Goal: Transaction & Acquisition: Book appointment/travel/reservation

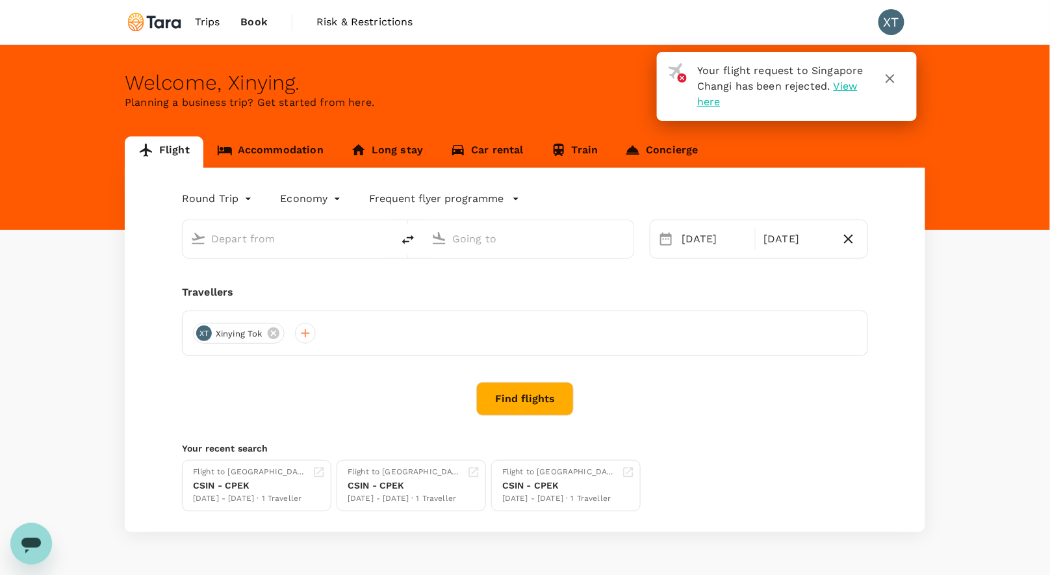
type input "[GEOGRAPHIC_DATA], [GEOGRAPHIC_DATA] (any)"
type input "Soekarno-Hatta Intl (CGK)"
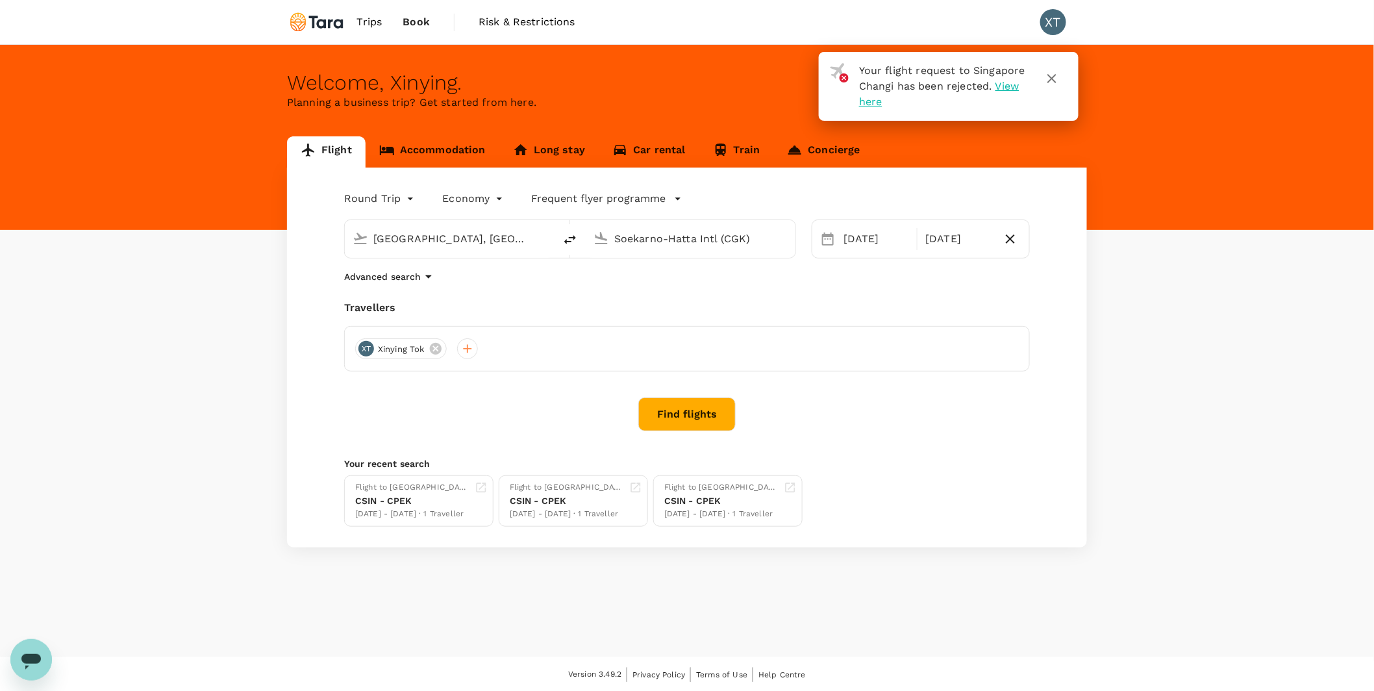
click at [433, 148] on link "Accommodation" at bounding box center [433, 151] width 134 height 31
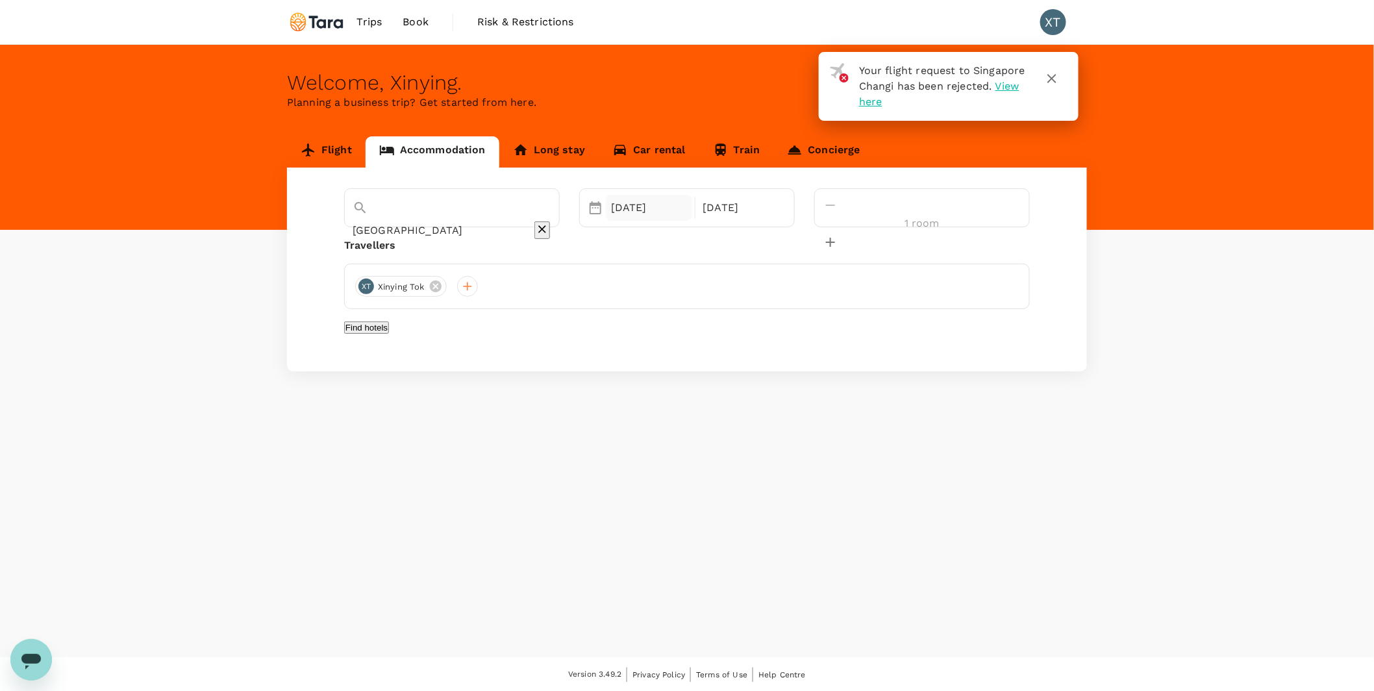
click at [692, 212] on div "[DATE]" at bounding box center [649, 208] width 86 height 26
click at [692, 208] on div "[DATE]" at bounding box center [649, 208] width 86 height 26
click at [766, 346] on div "20" at bounding box center [754, 345] width 25 height 25
click at [668, 377] on div "23" at bounding box center [655, 370] width 25 height 25
click at [389, 334] on button "Find hotels" at bounding box center [366, 328] width 45 height 12
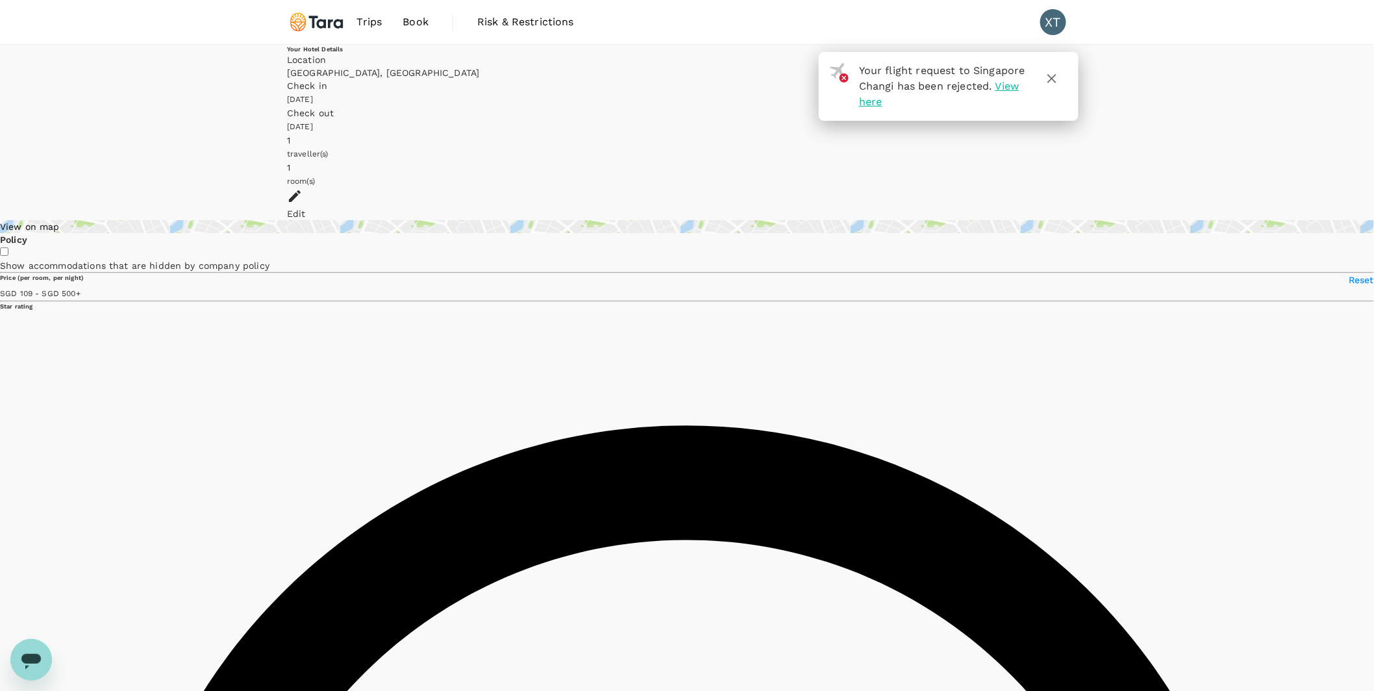
type input "499.88"
type input "43.88"
type input "499.7"
type input "27.7"
click at [1057, 82] on icon "button" at bounding box center [1052, 79] width 16 height 16
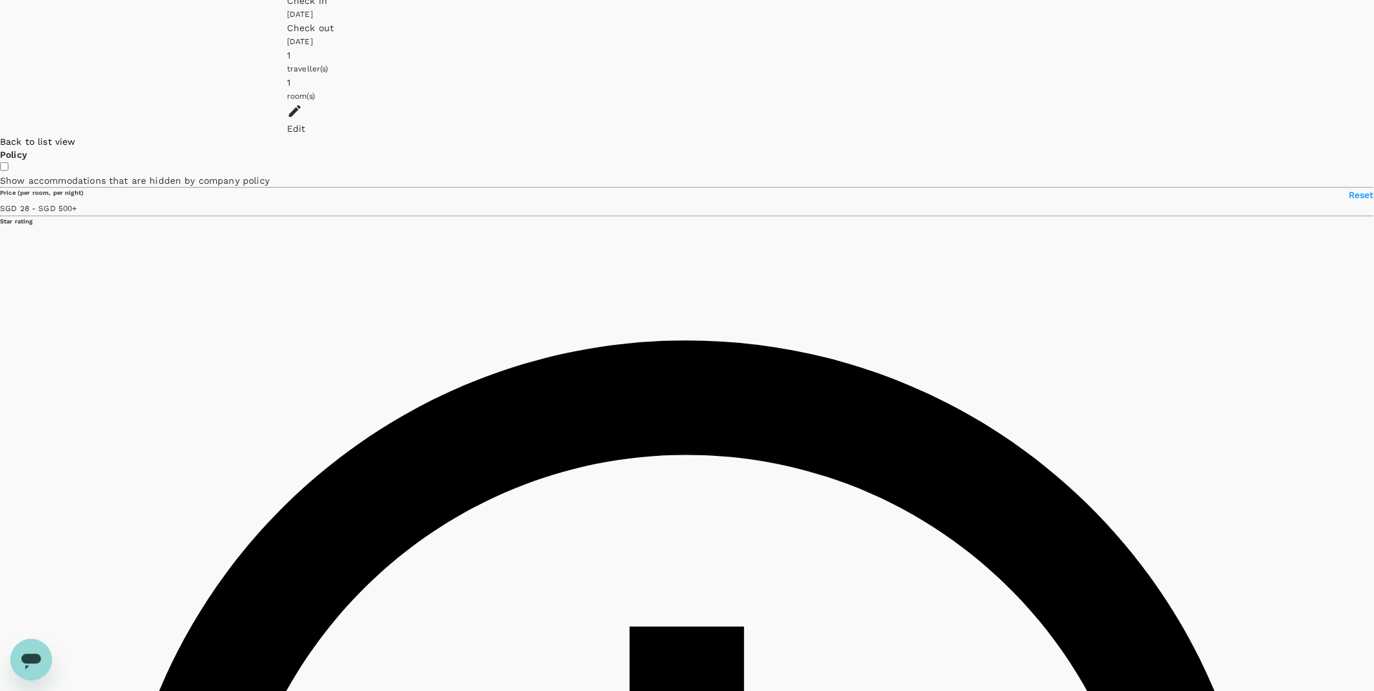
type input "499.7"
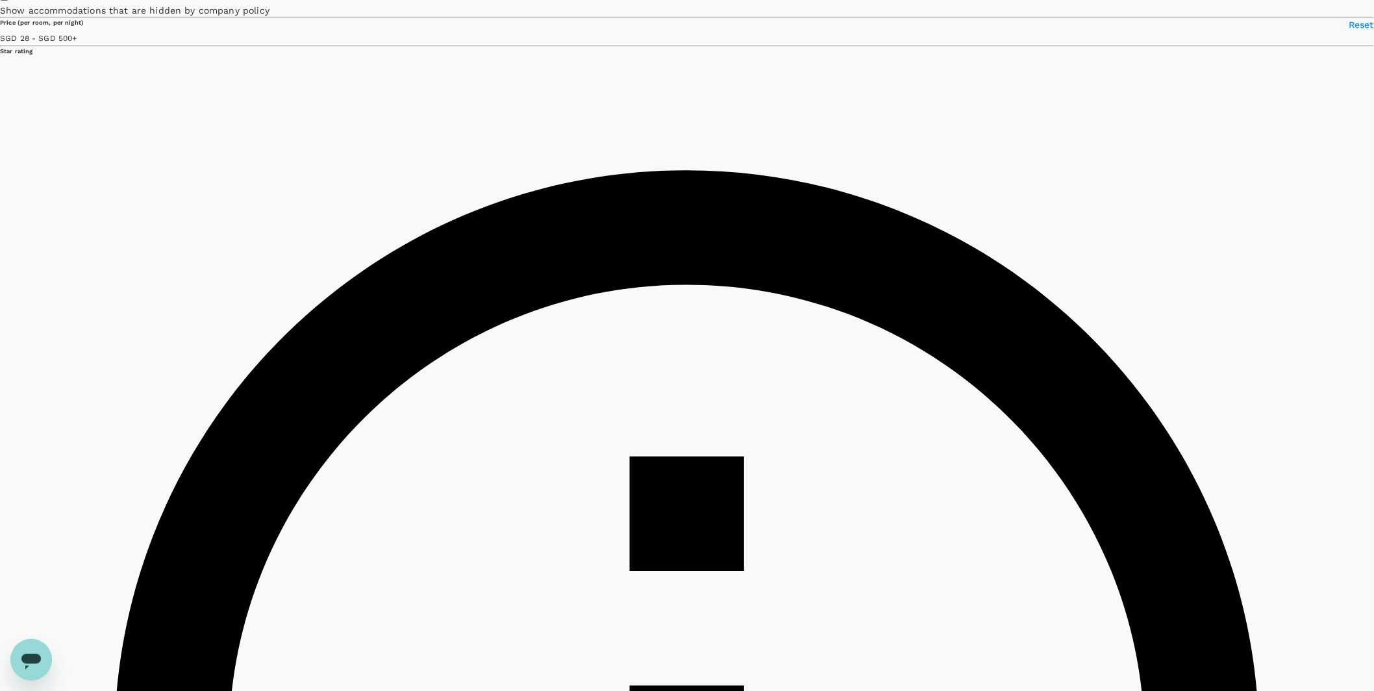
scroll to position [268, 0]
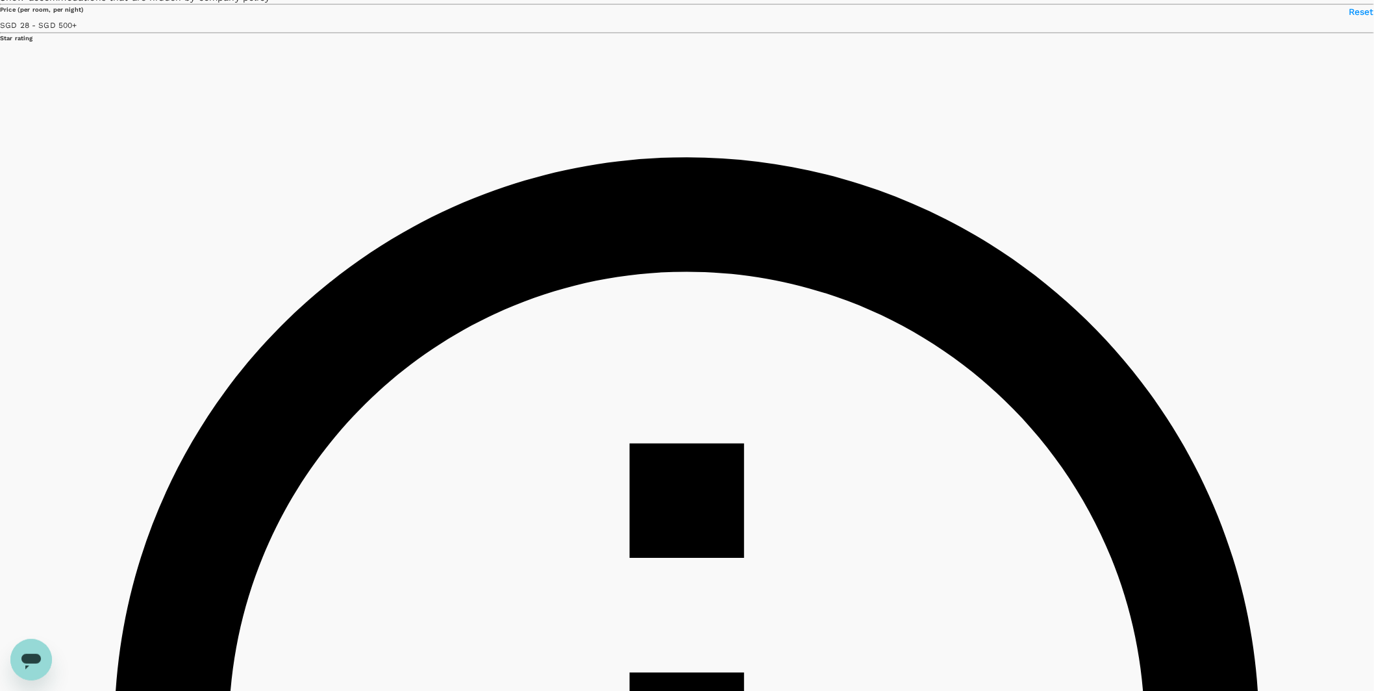
checkbox input "true"
type input "499.7"
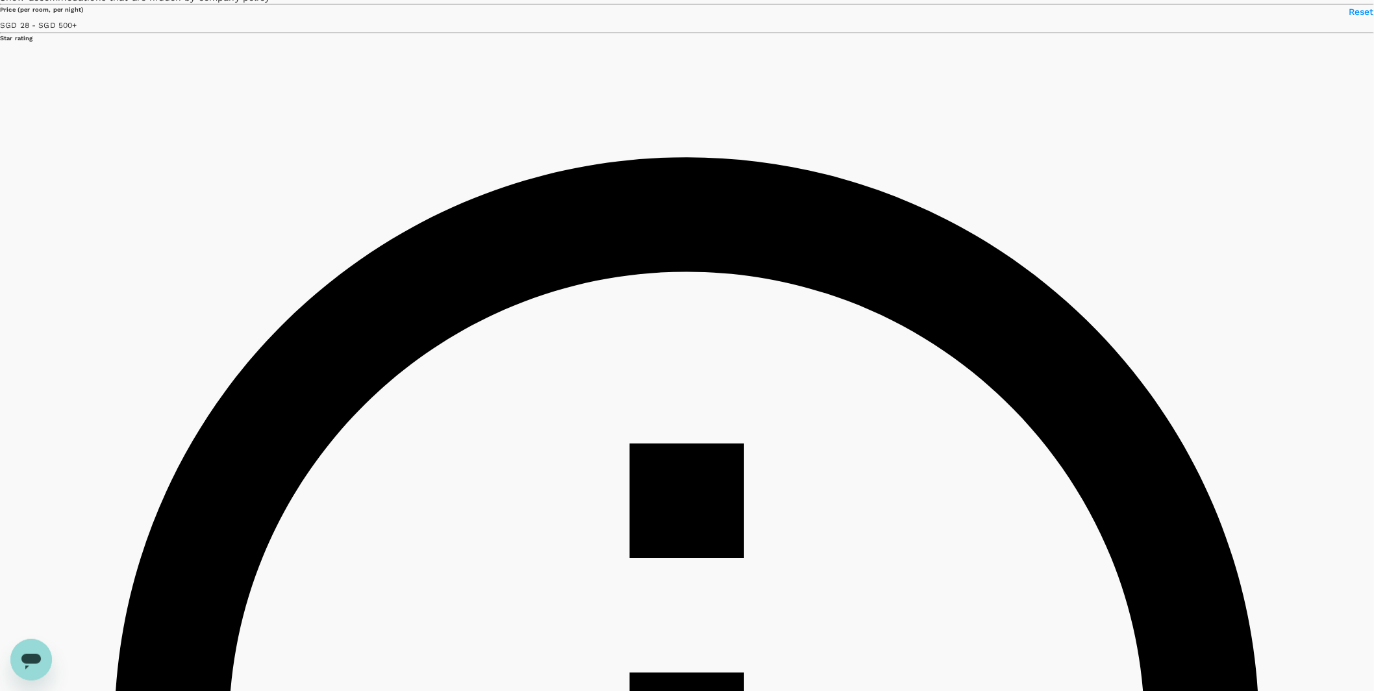
checkbox input "true"
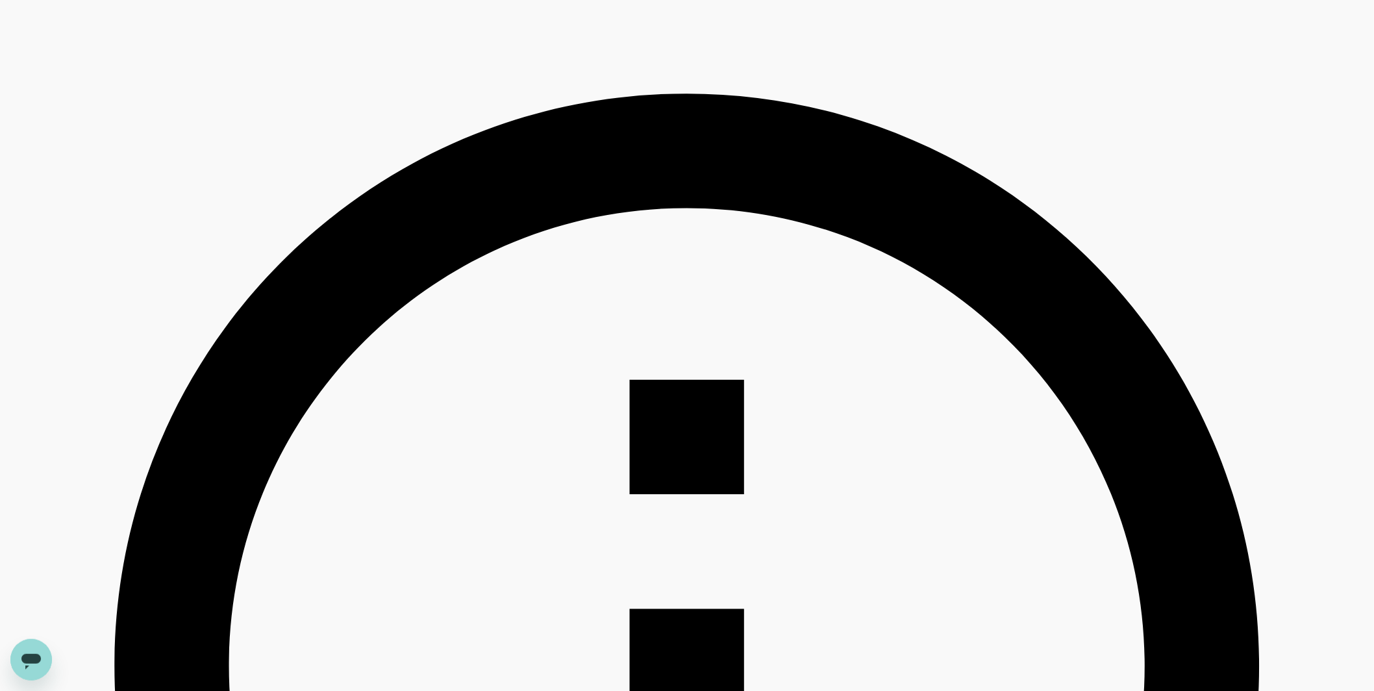
scroll to position [38, 0]
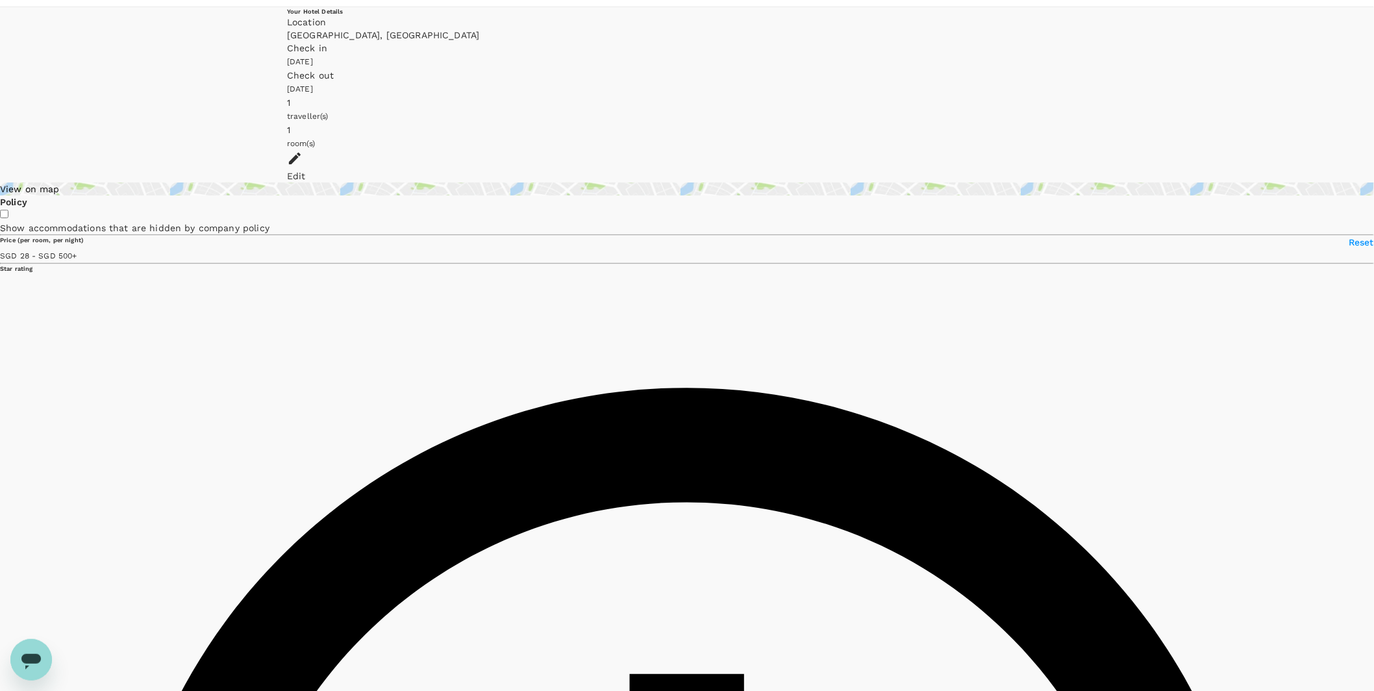
type input "499.7"
type input "SGD"
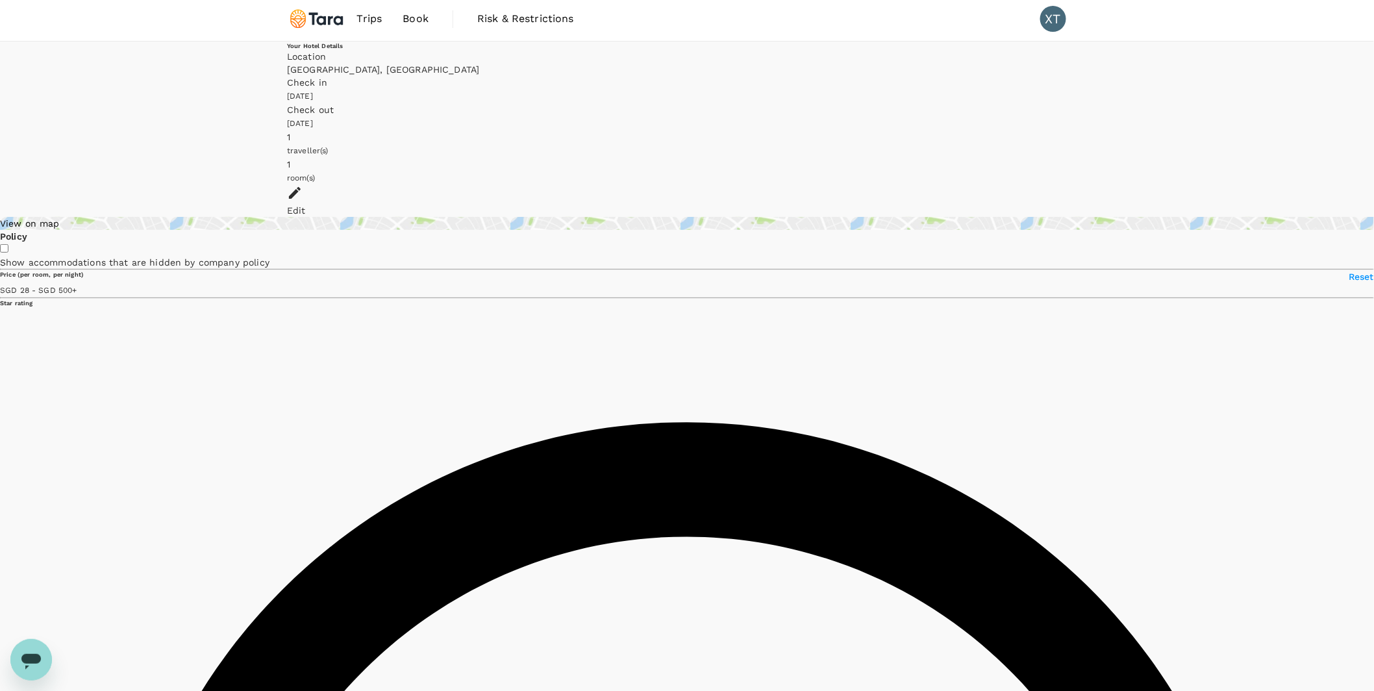
scroll to position [0, 0]
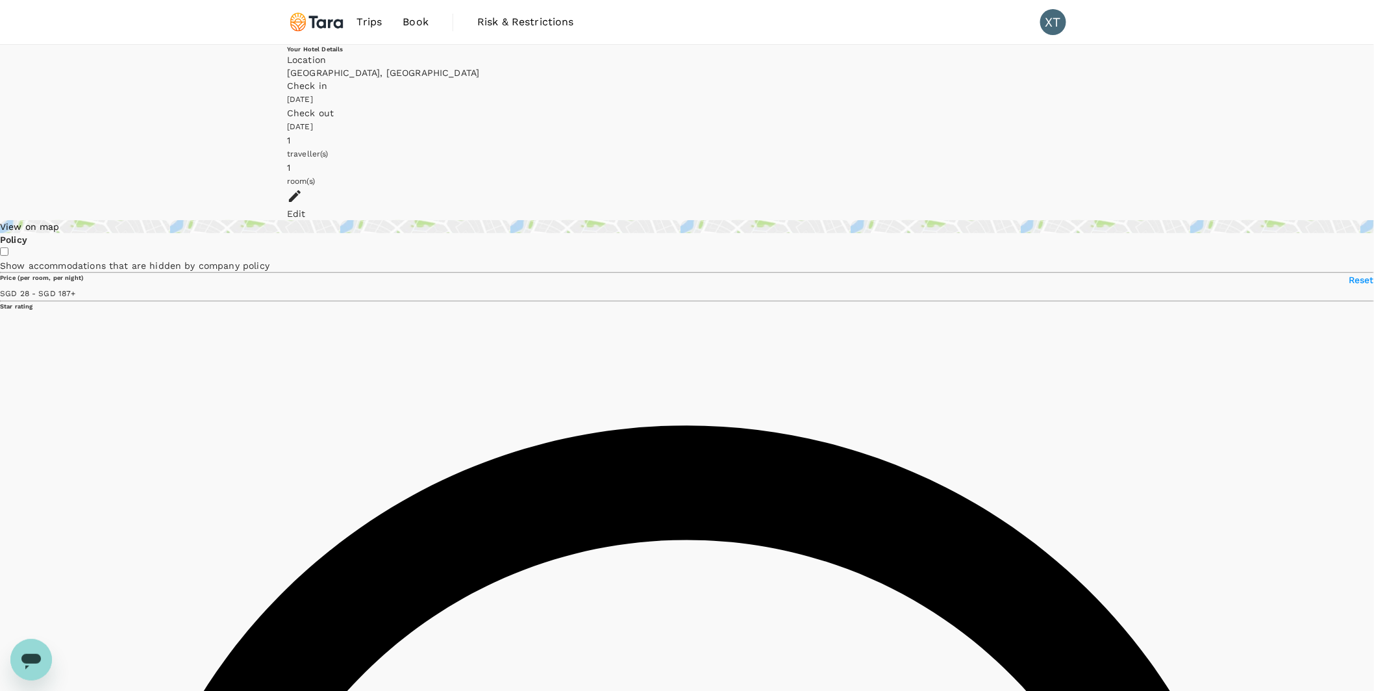
drag, startPoint x: 446, startPoint y: 298, endPoint x: 342, endPoint y: 299, distance: 104.6
click at [76, 298] on span at bounding box center [76, 293] width 0 height 10
click at [76, 296] on span at bounding box center [76, 293] width 0 height 10
click at [390, 220] on div "View on map" at bounding box center [687, 226] width 1374 height 13
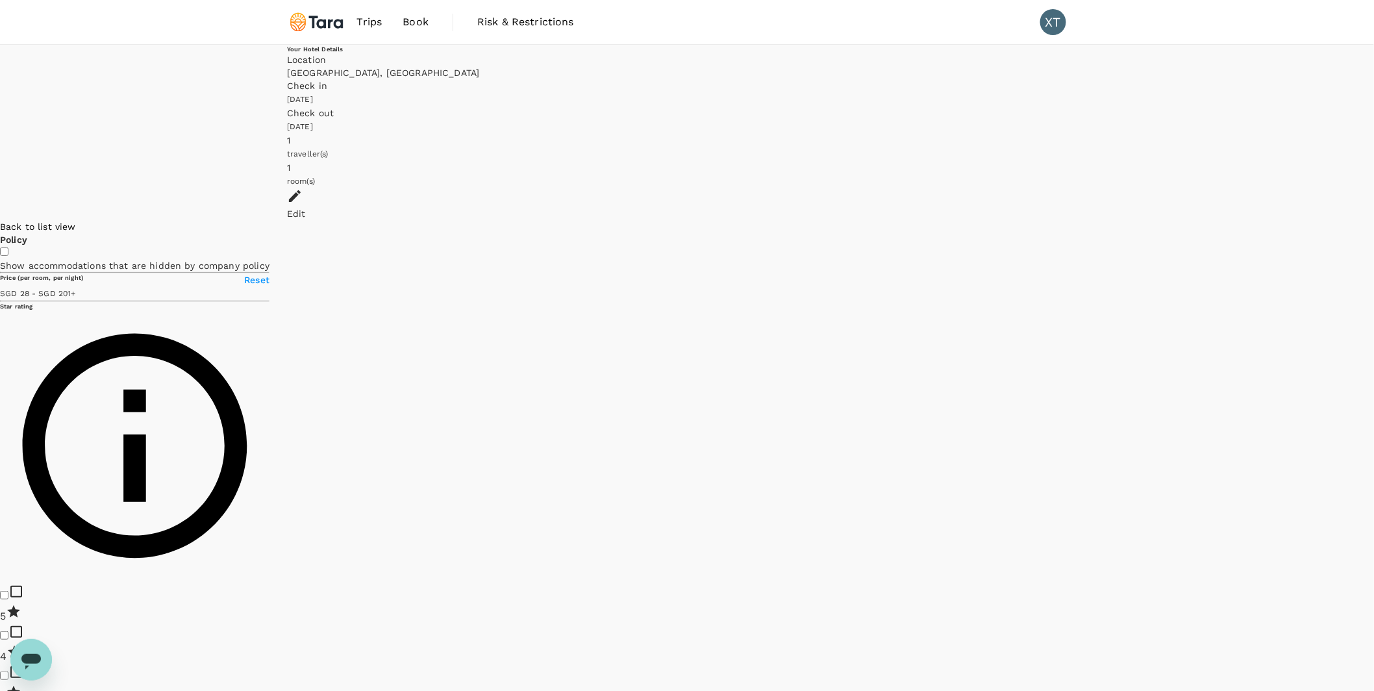
click at [1060, 415] on icon at bounding box center [1219, 408] width 9 height 13
click at [1060, 310] on div "[PERSON_NAME] Beijing 1 Star 2 Stars 3 Stars 4 Stars 5 Stars 9.2 Excellent SGD …" at bounding box center [1211, 172] width 0 height 277
drag, startPoint x: 1170, startPoint y: 308, endPoint x: 872, endPoint y: 475, distance: 342.3
click at [1060, 220] on div at bounding box center [1374, 220] width 0 height 0
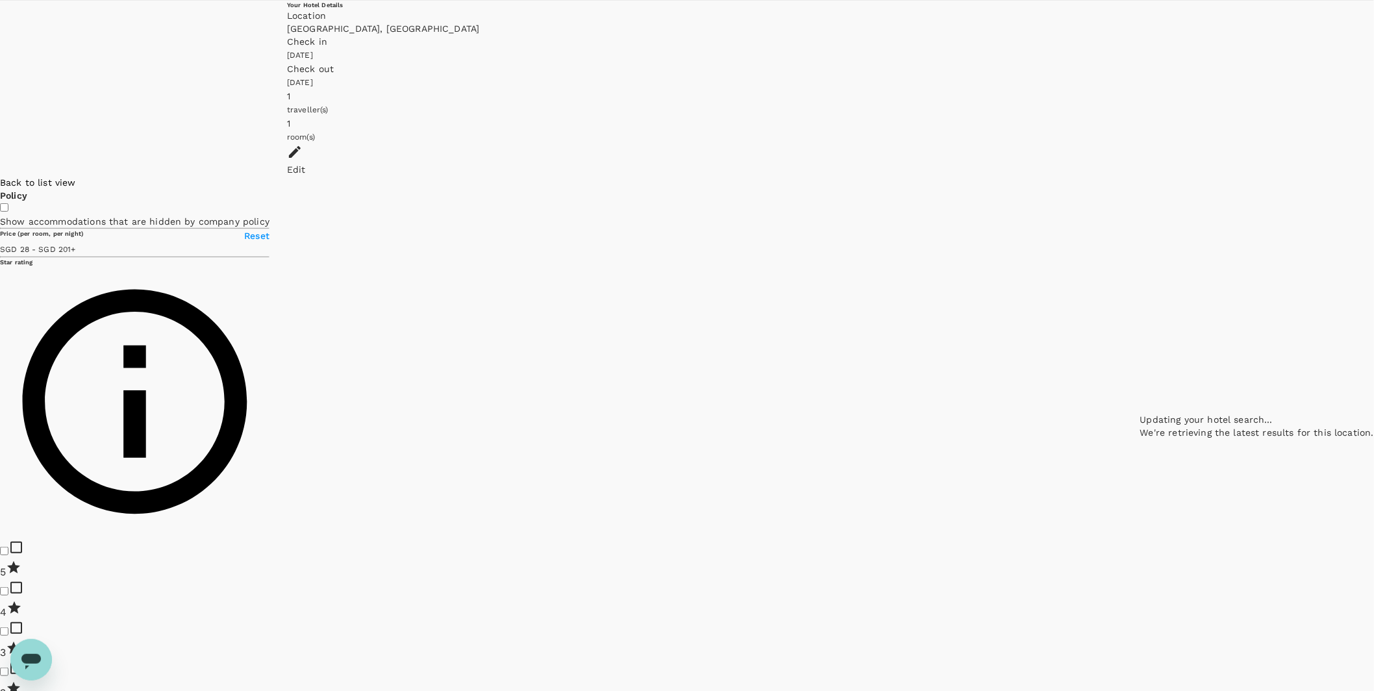
scroll to position [49, 0]
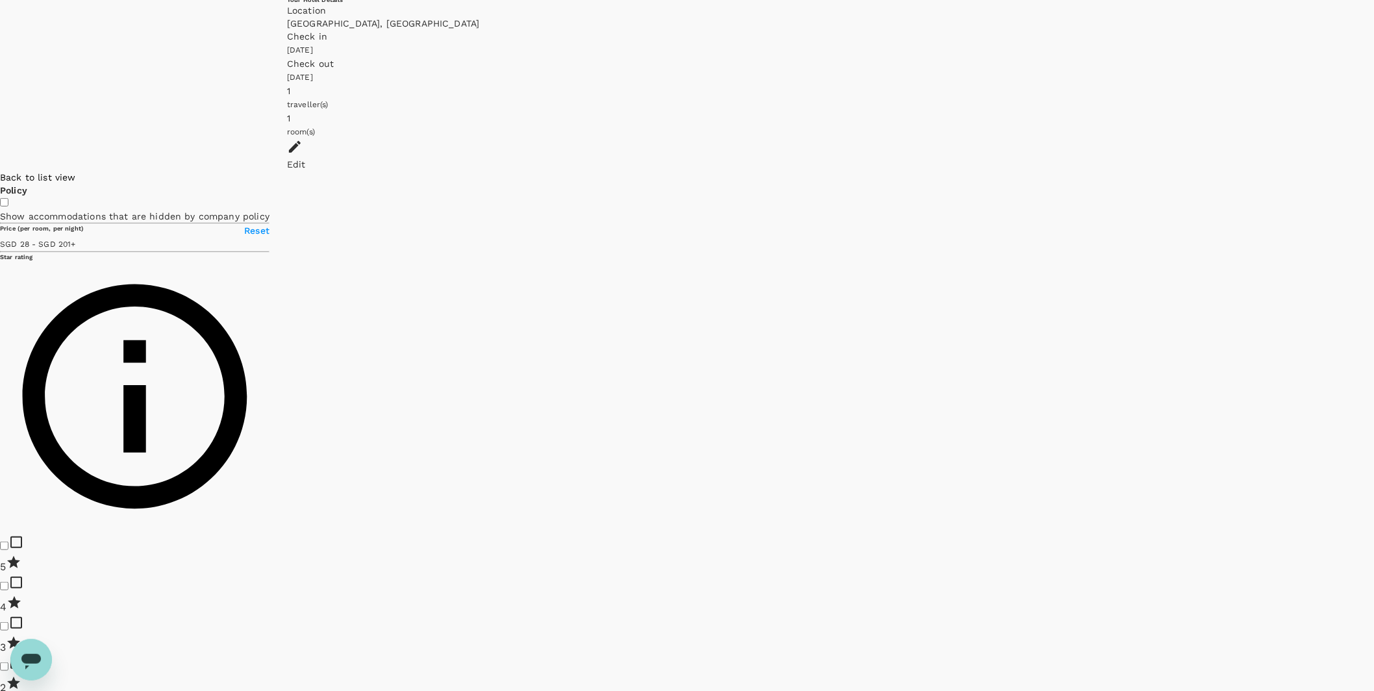
drag, startPoint x: 561, startPoint y: 292, endPoint x: 865, endPoint y: 331, distance: 307.1
click at [1060, 171] on div at bounding box center [1374, 171] width 0 height 0
drag, startPoint x: 559, startPoint y: 134, endPoint x: 606, endPoint y: 265, distance: 139.5
click at [1060, 171] on div at bounding box center [1374, 171] width 0 height 0
drag, startPoint x: 604, startPoint y: 230, endPoint x: 630, endPoint y: 311, distance: 85.2
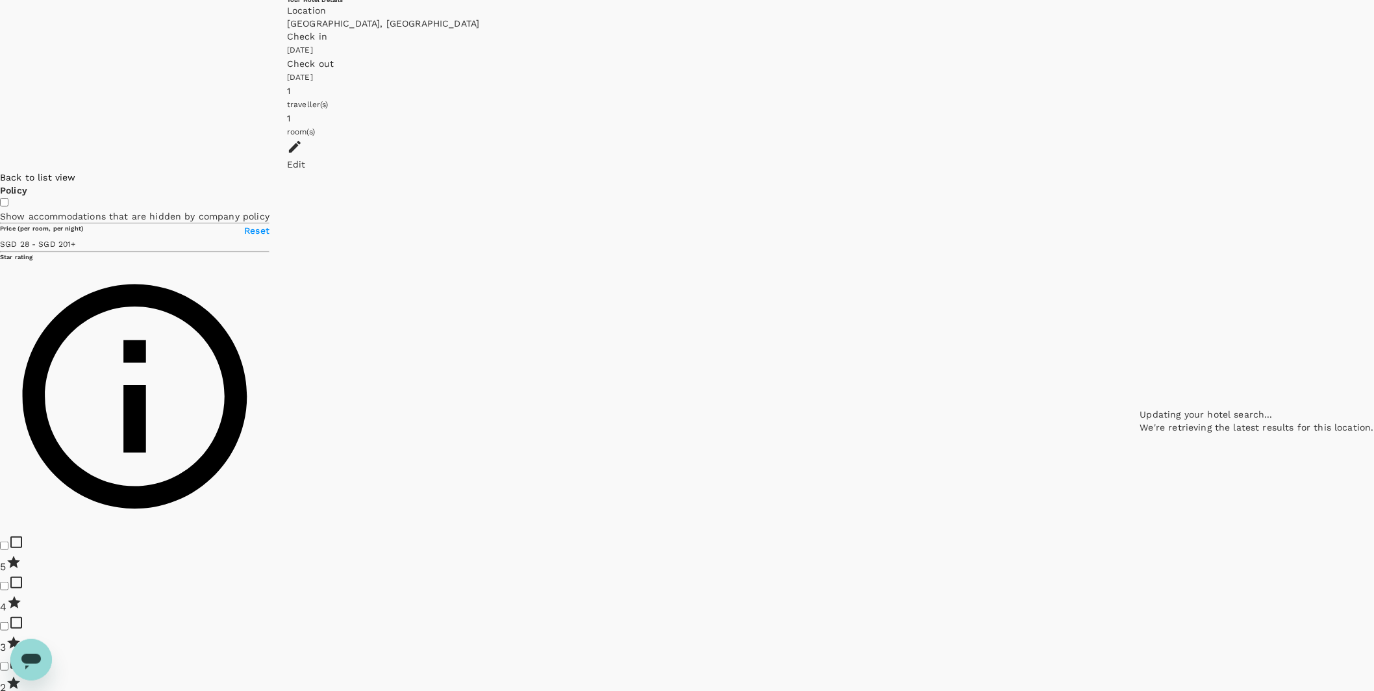
click at [1060, 171] on div at bounding box center [1258, 171] width 234 height 0
drag, startPoint x: 722, startPoint y: 425, endPoint x: 601, endPoint y: 342, distance: 146.1
click at [1060, 171] on div at bounding box center [1374, 171] width 0 height 0
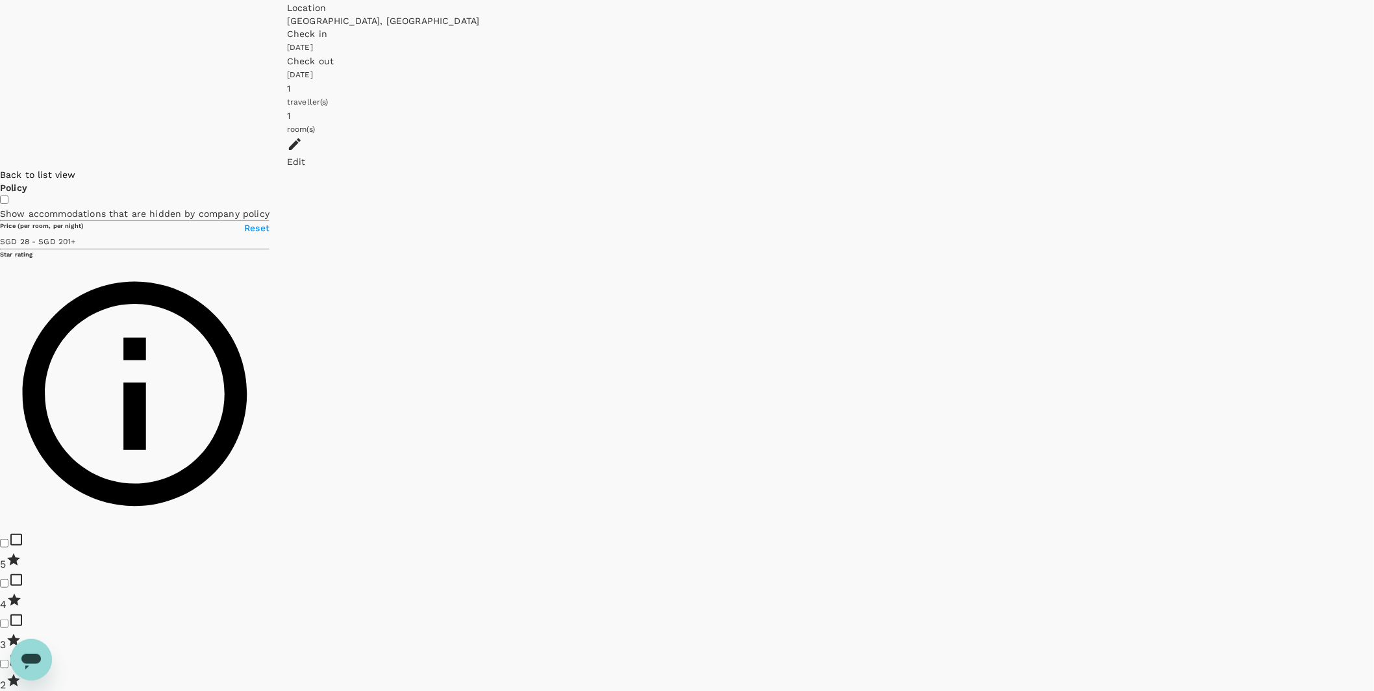
scroll to position [53, 0]
drag, startPoint x: 754, startPoint y: 501, endPoint x: 634, endPoint y: 381, distance: 169.9
click at [1060, 168] on div at bounding box center [1374, 168] width 0 height 0
click at [1060, 45] on icon at bounding box center [1182, 38] width 9 height 13
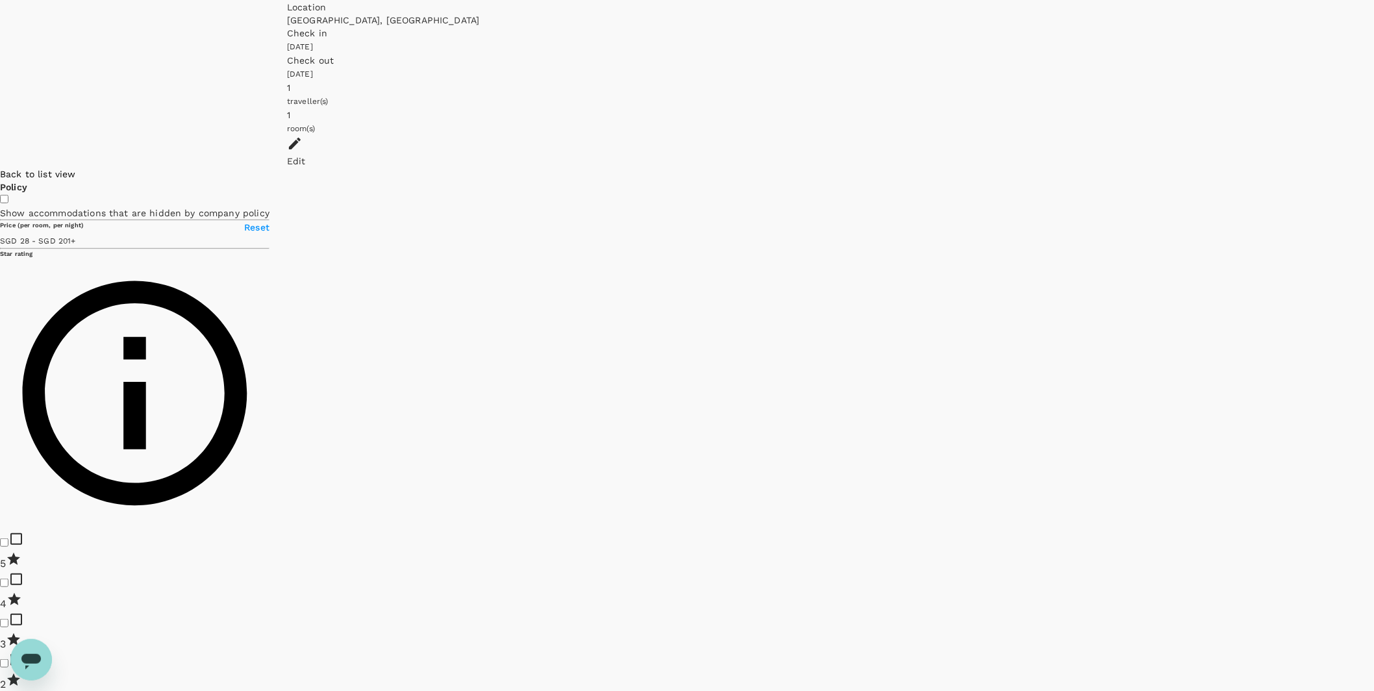
drag, startPoint x: 780, startPoint y: 132, endPoint x: 798, endPoint y: 266, distance: 135.0
click at [1060, 168] on div at bounding box center [1374, 168] width 0 height 0
drag, startPoint x: 659, startPoint y: 173, endPoint x: 789, endPoint y: 320, distance: 196.5
click at [1060, 168] on div at bounding box center [1258, 168] width 234 height 0
drag, startPoint x: 750, startPoint y: 151, endPoint x: 879, endPoint y: 388, distance: 269.5
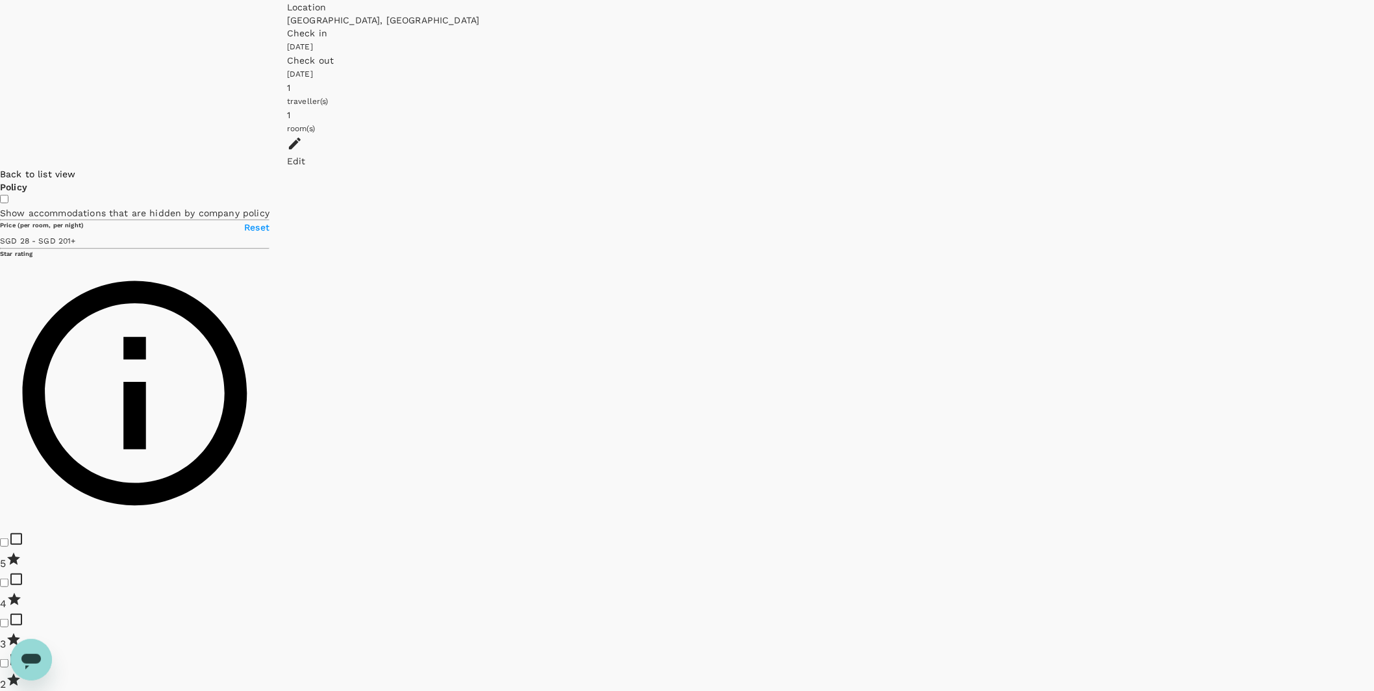
click at [1060, 168] on div at bounding box center [1374, 168] width 0 height 0
drag, startPoint x: 859, startPoint y: 186, endPoint x: 915, endPoint y: 344, distance: 168.3
click at [1060, 168] on div at bounding box center [1258, 168] width 234 height 0
drag, startPoint x: 657, startPoint y: 290, endPoint x: 670, endPoint y: 474, distance: 184.3
click at [1060, 168] on div at bounding box center [1374, 168] width 0 height 0
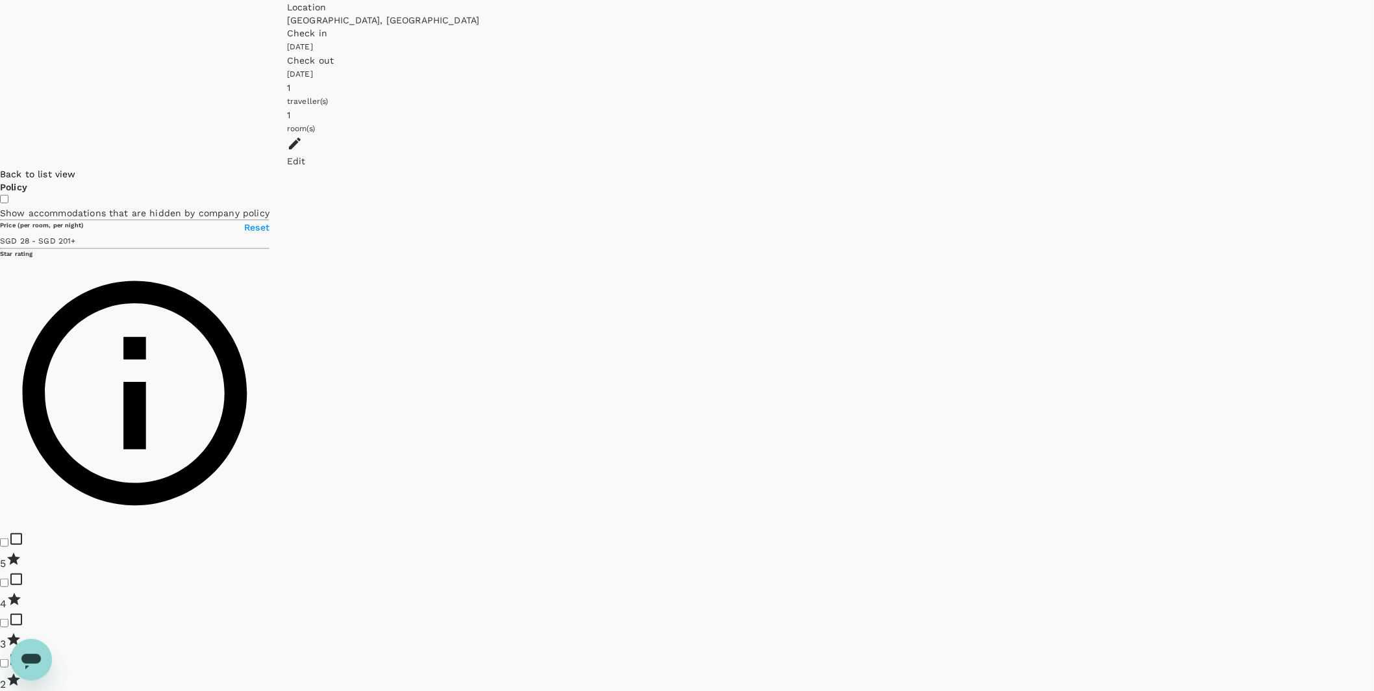
drag, startPoint x: 730, startPoint y: 230, endPoint x: 861, endPoint y: 427, distance: 237.1
click at [1060, 168] on div at bounding box center [1374, 168] width 0 height 0
drag, startPoint x: 861, startPoint y: 201, endPoint x: 876, endPoint y: 342, distance: 141.2
click at [1060, 168] on div at bounding box center [1258, 168] width 234 height 0
drag, startPoint x: 876, startPoint y: 475, endPoint x: 905, endPoint y: 297, distance: 180.4
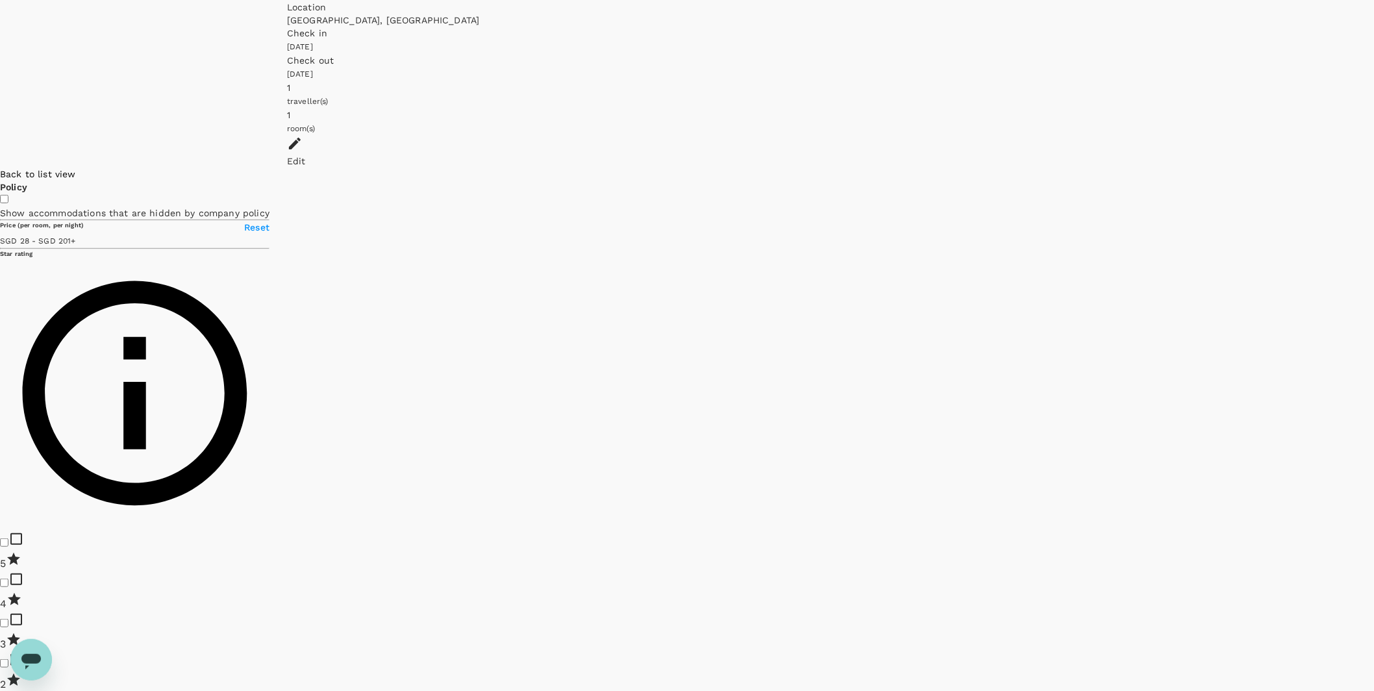
type input "200.7"
checkbox input "false"
drag, startPoint x: 842, startPoint y: 444, endPoint x: 1031, endPoint y: 202, distance: 306.4
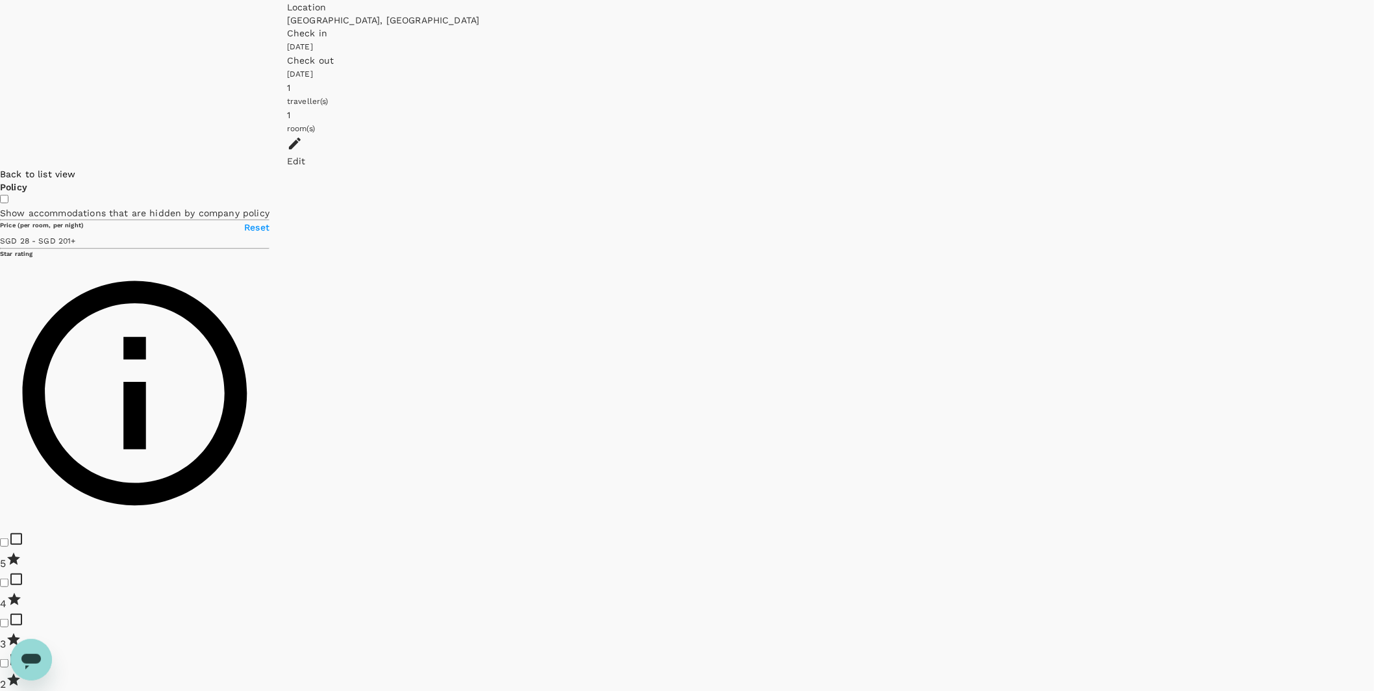
click at [1060, 168] on div at bounding box center [1374, 168] width 0 height 0
drag, startPoint x: 888, startPoint y: 475, endPoint x: 852, endPoint y: 285, distance: 193.1
drag, startPoint x: 467, startPoint y: 167, endPoint x: 589, endPoint y: 272, distance: 161.2
click at [1060, 168] on div at bounding box center [1374, 168] width 0 height 0
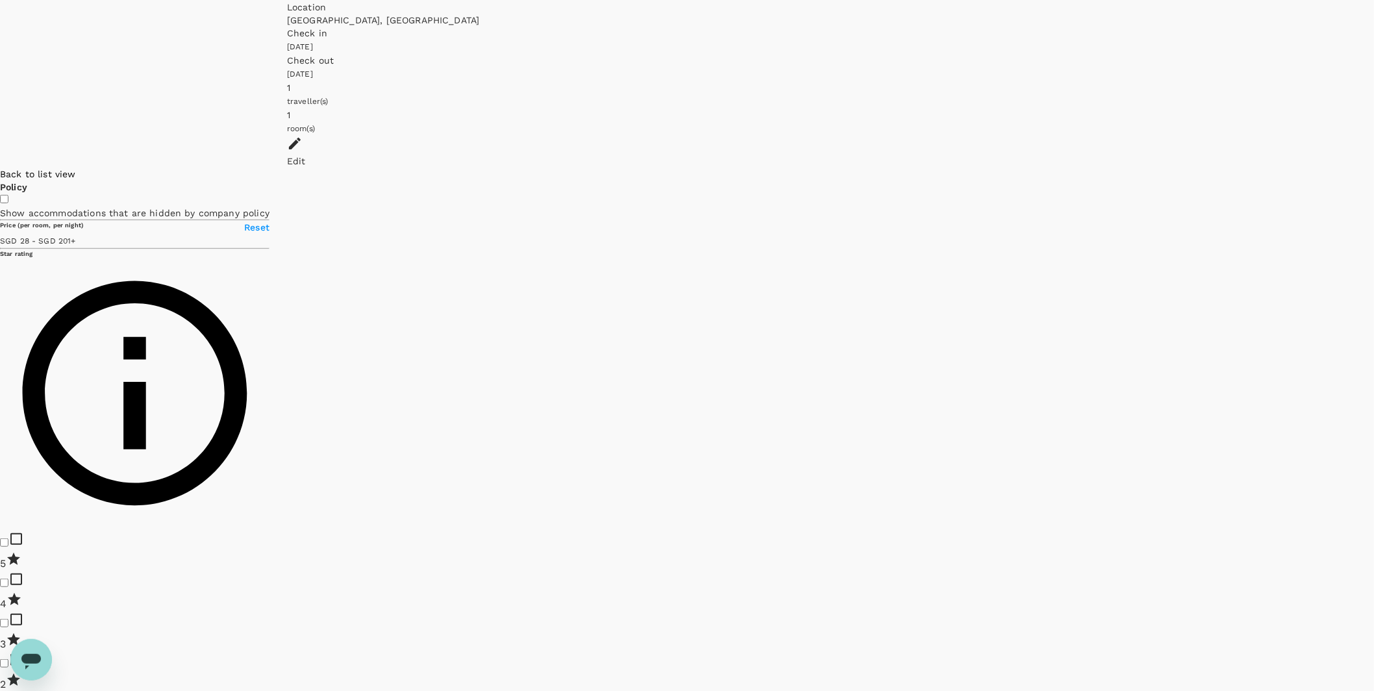
drag, startPoint x: 880, startPoint y: 453, endPoint x: 567, endPoint y: 302, distance: 347.7
drag, startPoint x: 861, startPoint y: 523, endPoint x: 564, endPoint y: 265, distance: 393.2
drag, startPoint x: 925, startPoint y: 396, endPoint x: 792, endPoint y: 157, distance: 273.1
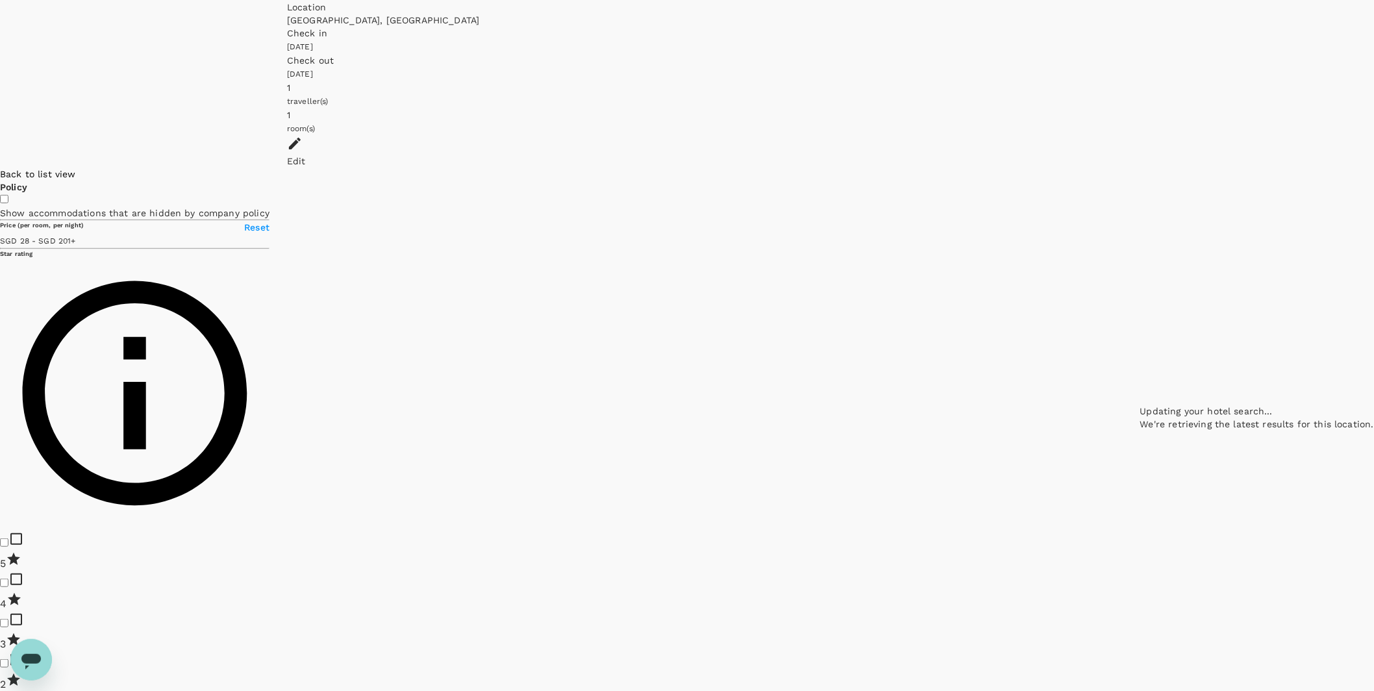
drag, startPoint x: 881, startPoint y: 415, endPoint x: 826, endPoint y: 238, distance: 185.3
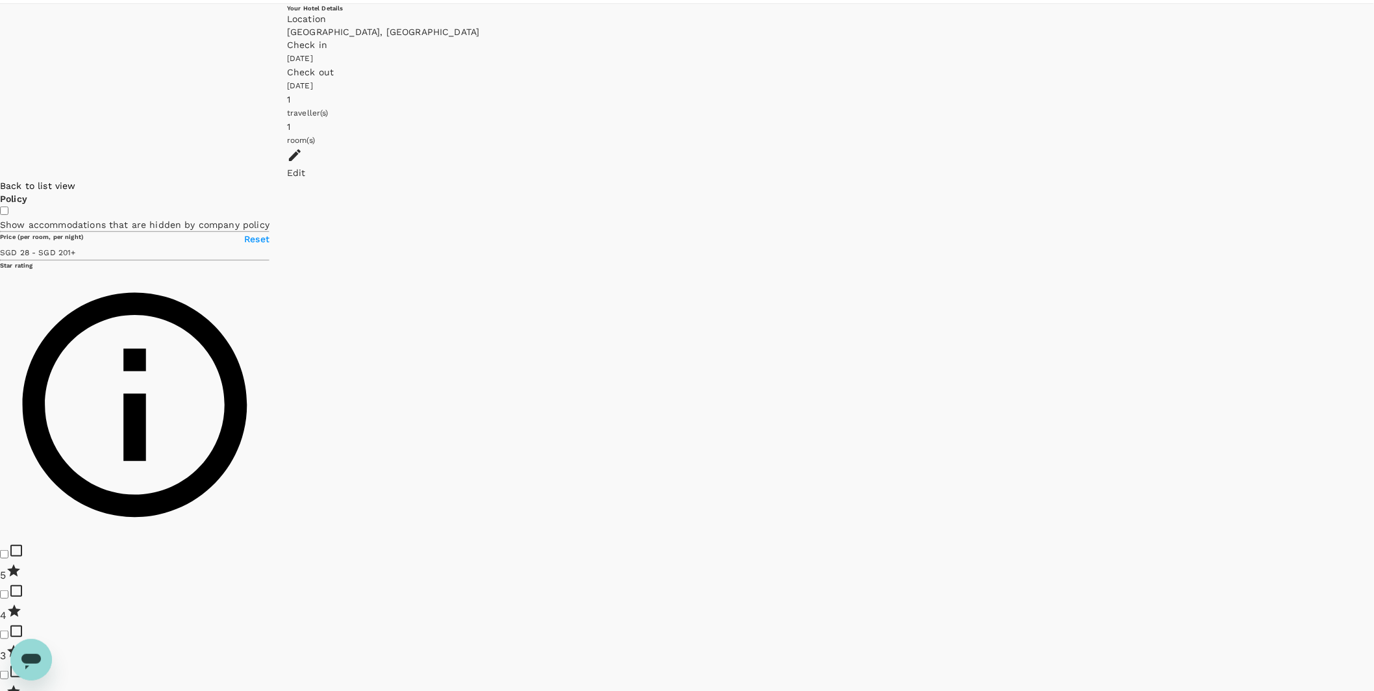
scroll to position [0, 0]
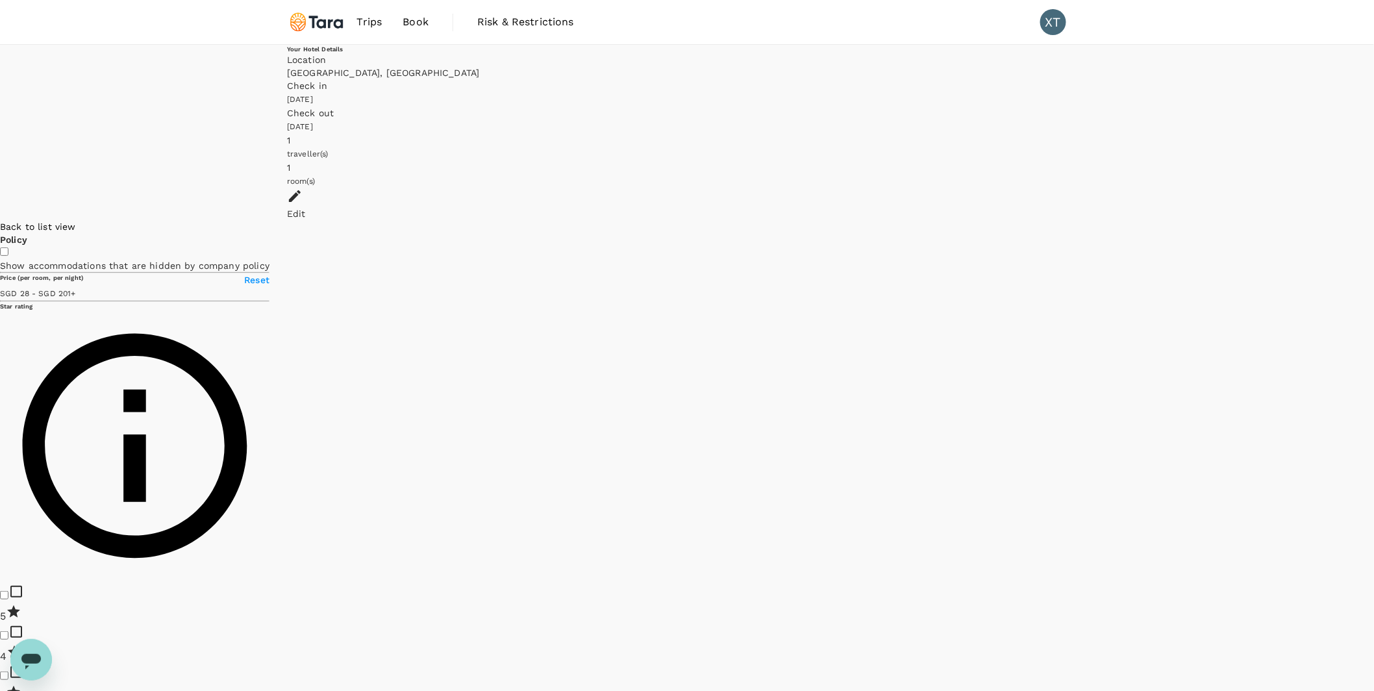
drag, startPoint x: 607, startPoint y: 429, endPoint x: 934, endPoint y: 427, distance: 327.4
click at [1060, 220] on div at bounding box center [1374, 220] width 0 height 0
drag, startPoint x: 1182, startPoint y: 507, endPoint x: 915, endPoint y: 446, distance: 273.2
type input "200.7"
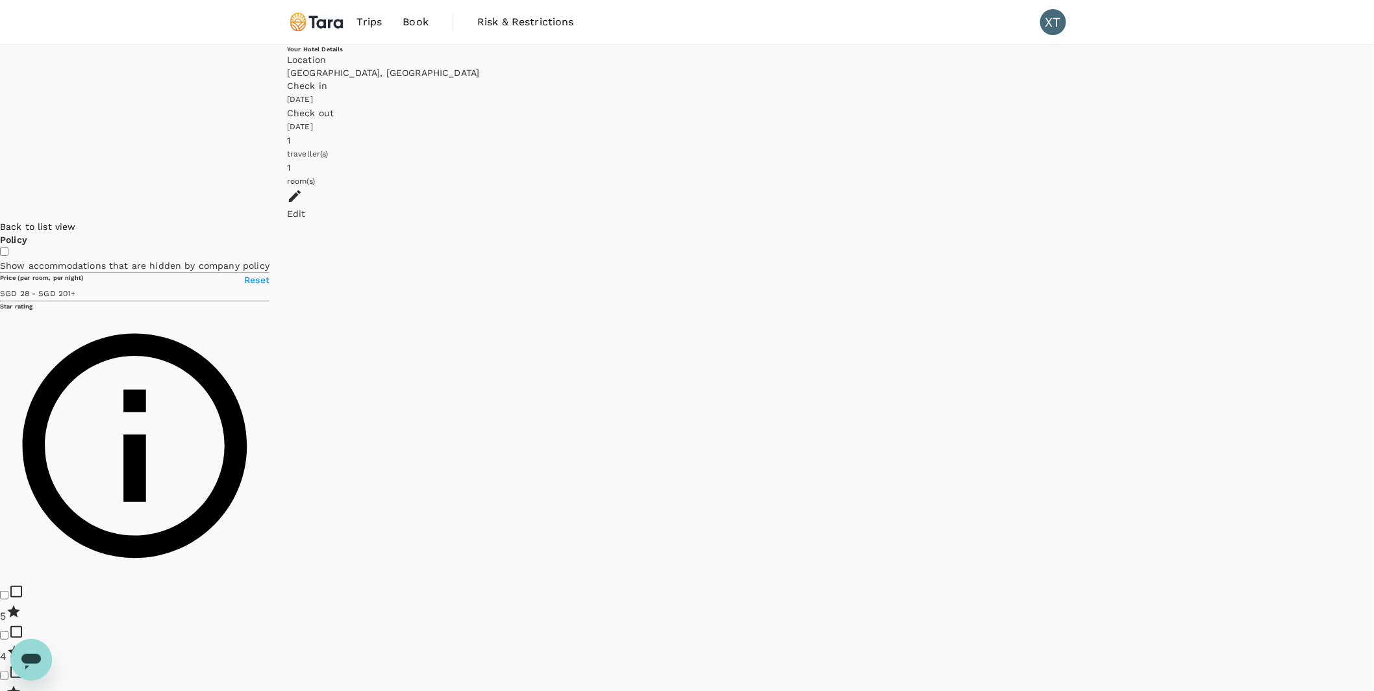
radio input "true"
drag, startPoint x: 652, startPoint y: 216, endPoint x: 620, endPoint y: 542, distance: 327.0
click at [1060, 220] on div at bounding box center [1374, 220] width 0 height 0
drag, startPoint x: 601, startPoint y: 247, endPoint x: 683, endPoint y: 464, distance: 232.5
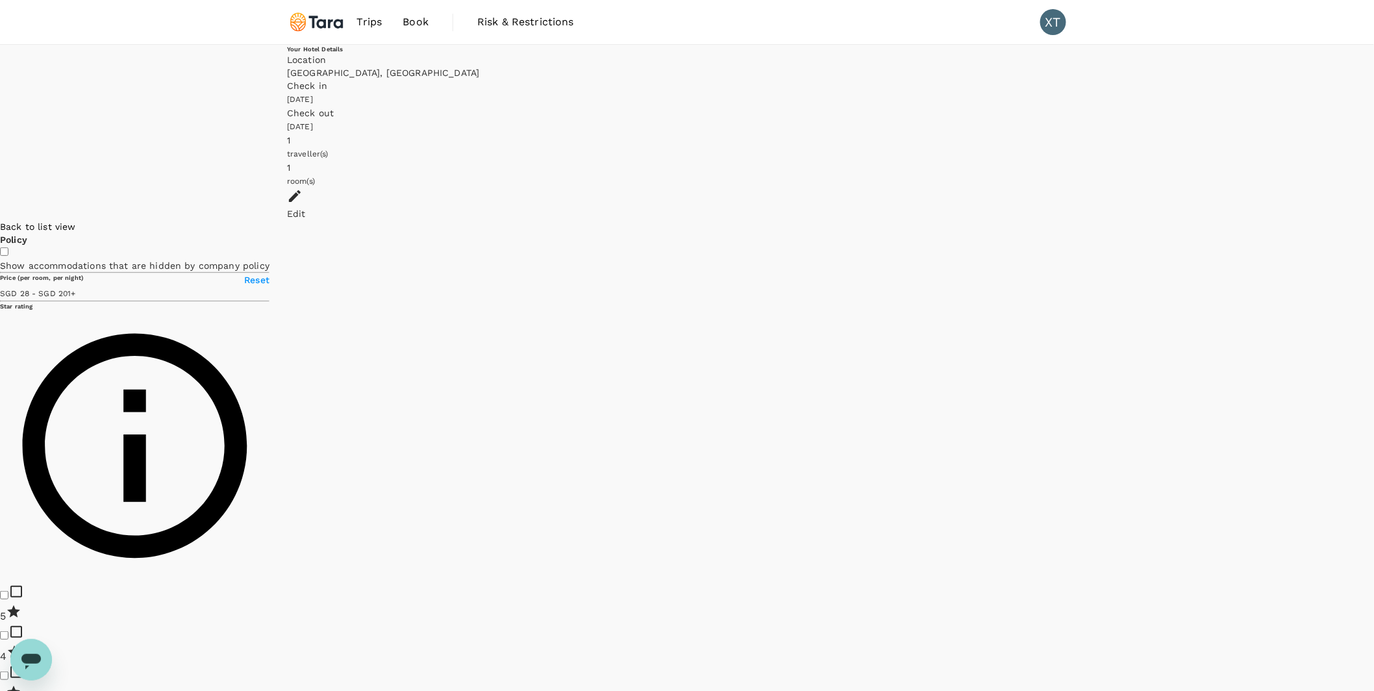
click at [1060, 220] on div at bounding box center [1374, 220] width 0 height 0
drag, startPoint x: 671, startPoint y: 229, endPoint x: 811, endPoint y: 367, distance: 196.6
click at [1060, 220] on div at bounding box center [1374, 220] width 0 height 0
drag, startPoint x: 849, startPoint y: 248, endPoint x: 874, endPoint y: 324, distance: 80.1
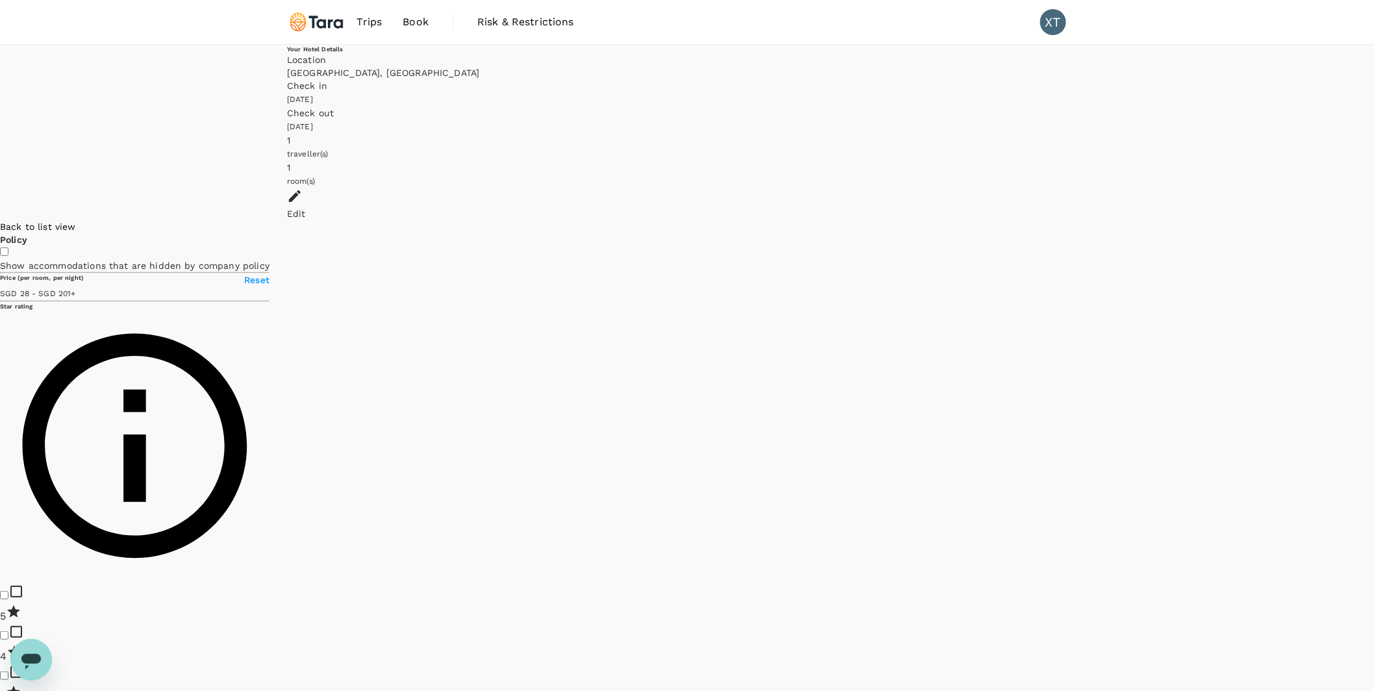
click at [1060, 220] on div at bounding box center [1374, 220] width 0 height 0
drag, startPoint x: 940, startPoint y: 331, endPoint x: 935, endPoint y: 317, distance: 14.4
click at [1060, 220] on div at bounding box center [1258, 220] width 234 height 0
drag, startPoint x: 668, startPoint y: 346, endPoint x: 698, endPoint y: 387, distance: 50.7
click at [1060, 220] on div at bounding box center [1374, 220] width 0 height 0
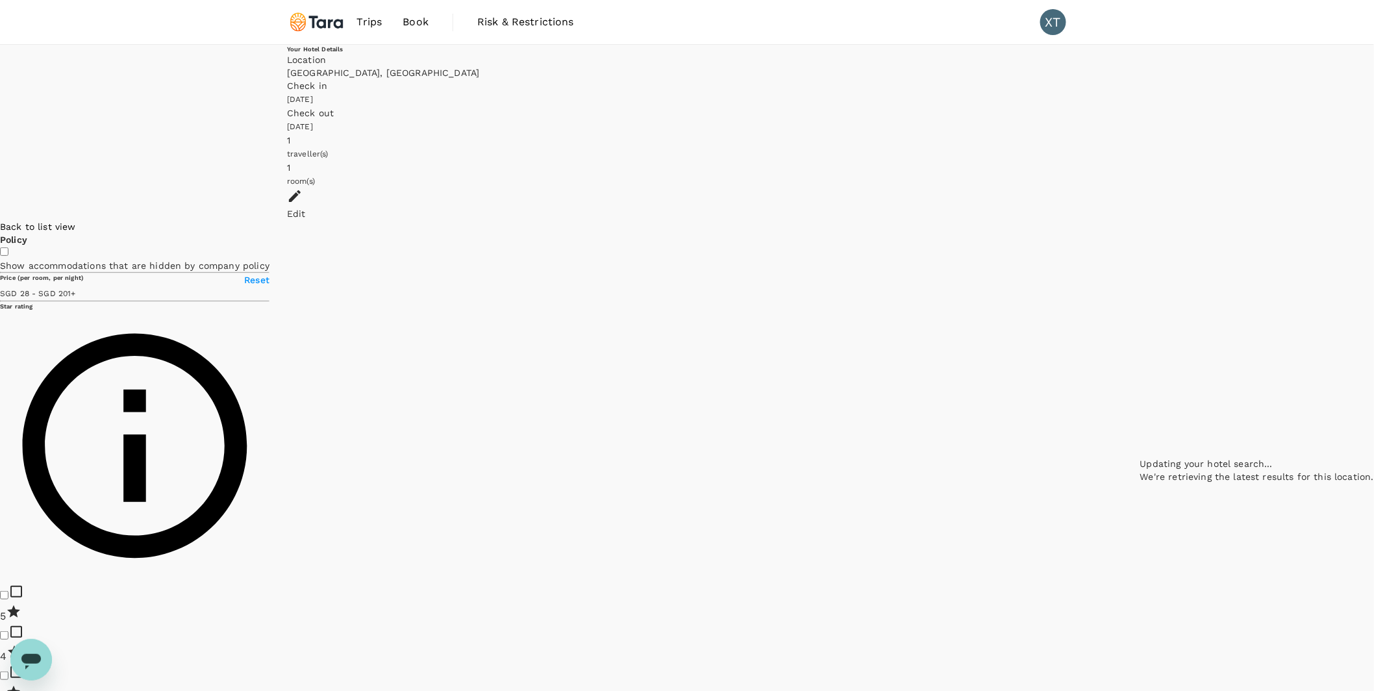
drag, startPoint x: 808, startPoint y: 422, endPoint x: 601, endPoint y: 249, distance: 269.3
click at [1060, 220] on div at bounding box center [1258, 220] width 234 height 0
drag, startPoint x: 996, startPoint y: 490, endPoint x: 894, endPoint y: 329, distance: 191.2
drag, startPoint x: 519, startPoint y: 298, endPoint x: 698, endPoint y: 360, distance: 189.8
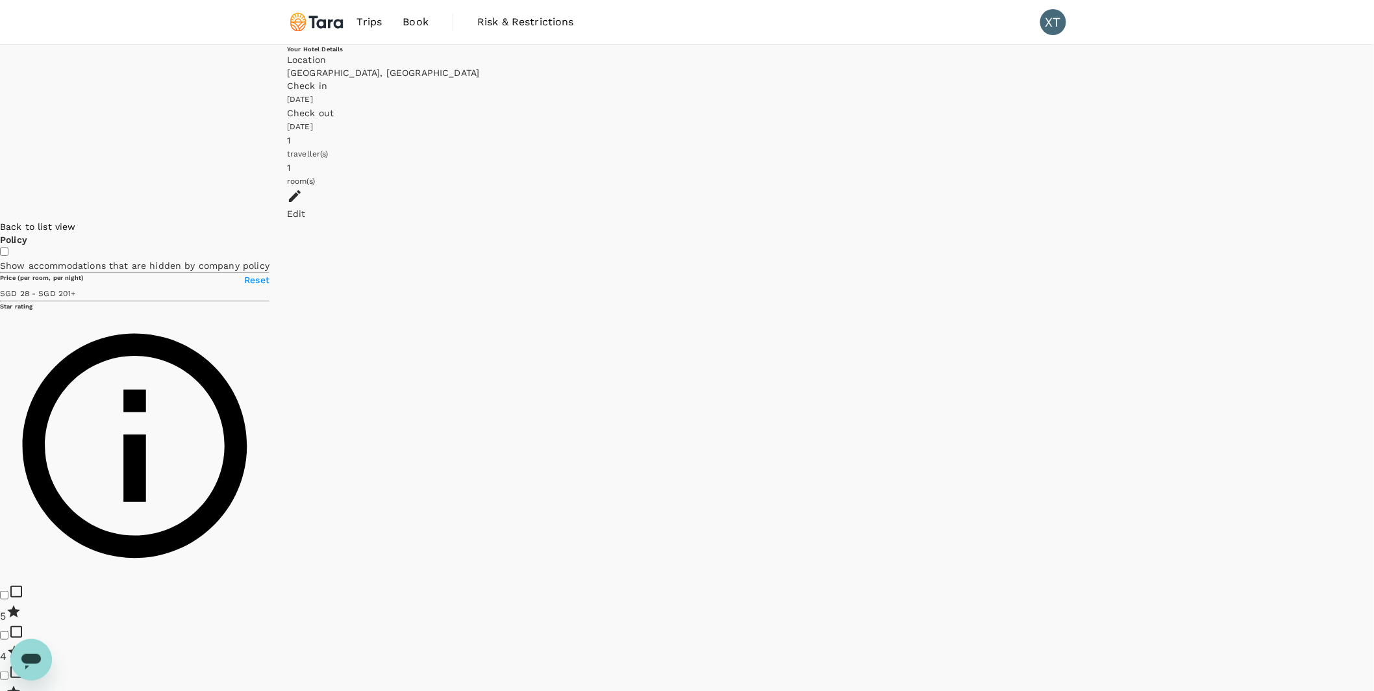
click at [1060, 220] on div at bounding box center [1374, 220] width 0 height 0
drag, startPoint x: 506, startPoint y: 366, endPoint x: 686, endPoint y: 542, distance: 251.7
click at [1060, 220] on div at bounding box center [1258, 220] width 234 height 0
drag, startPoint x: 754, startPoint y: 259, endPoint x: 714, endPoint y: 499, distance: 243.0
click at [1060, 220] on div at bounding box center [1258, 220] width 234 height 0
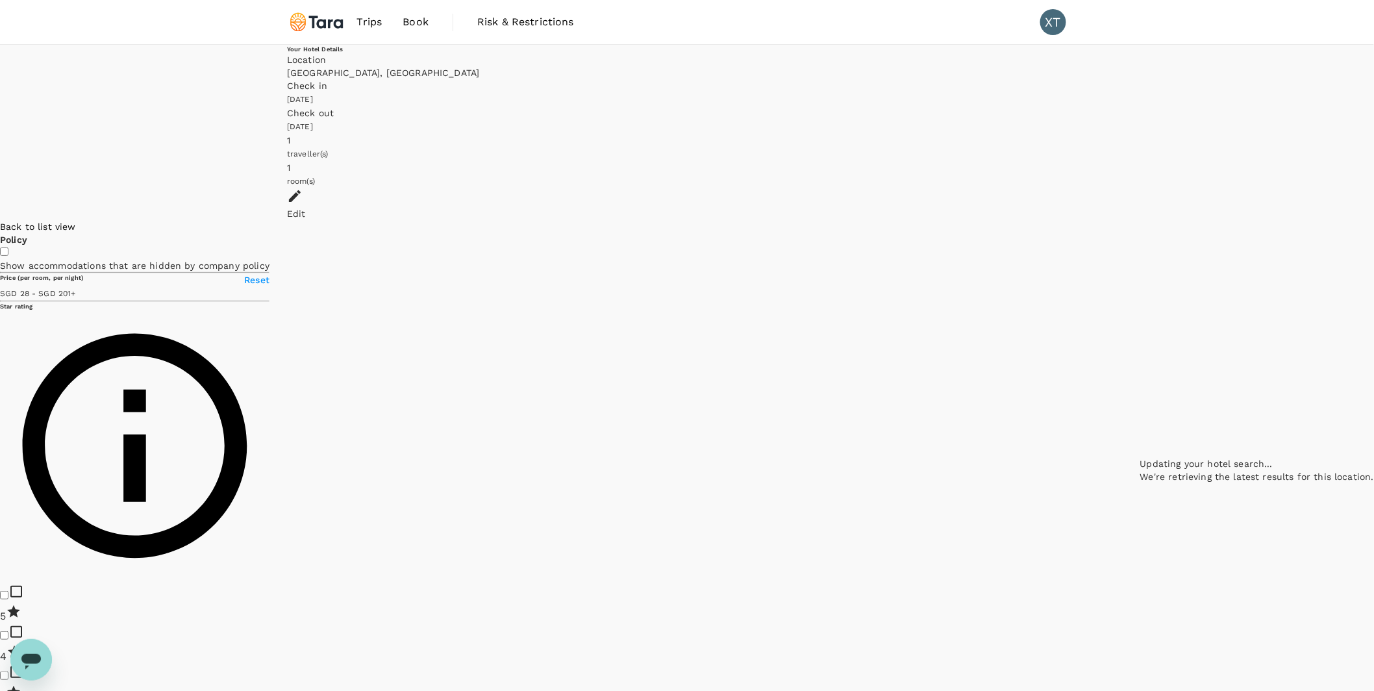
drag, startPoint x: 796, startPoint y: 279, endPoint x: 703, endPoint y: 457, distance: 201.1
click at [1060, 220] on div at bounding box center [1258, 220] width 234 height 0
type input "200.7"
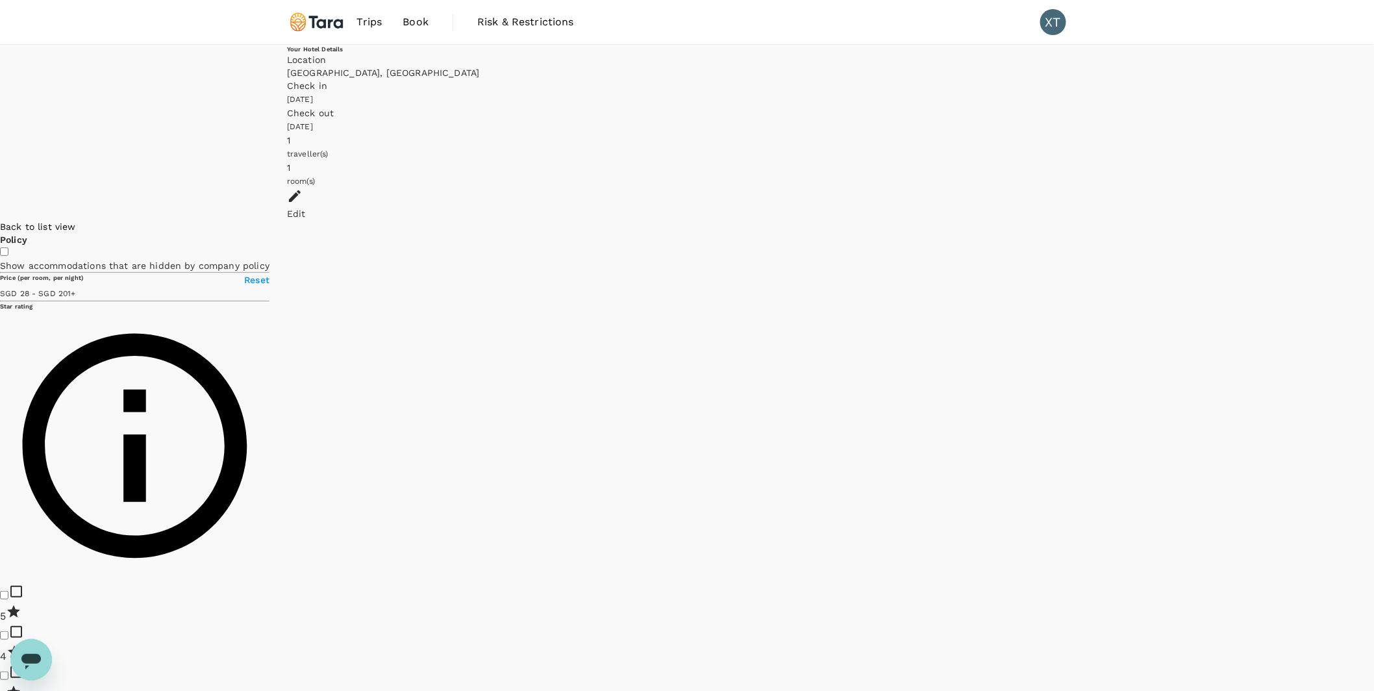
checkbox input "false"
click at [270, 275] on span "Reset" at bounding box center [256, 280] width 25 height 10
drag, startPoint x: 797, startPoint y: 184, endPoint x: 807, endPoint y: 409, distance: 224.3
click at [1060, 220] on div at bounding box center [1374, 220] width 0 height 0
drag, startPoint x: 1024, startPoint y: 502, endPoint x: 885, endPoint y: 325, distance: 225.3
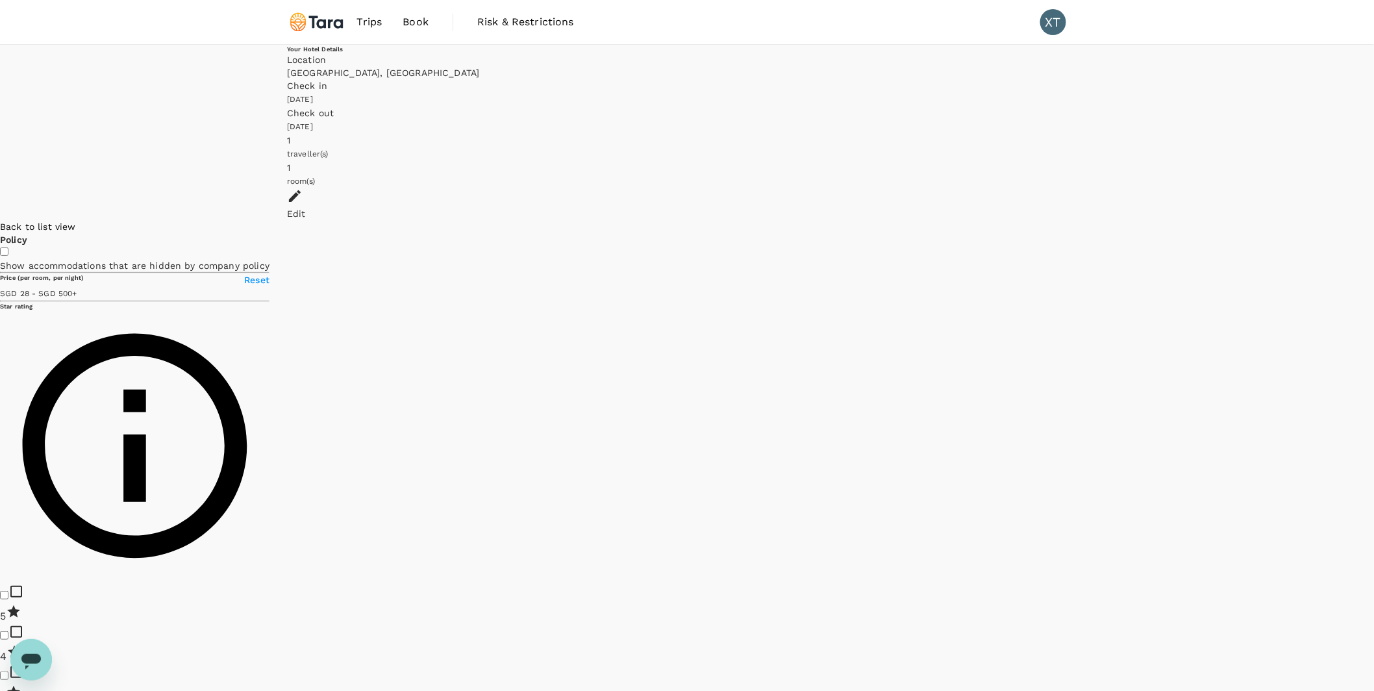
type input "499.7"
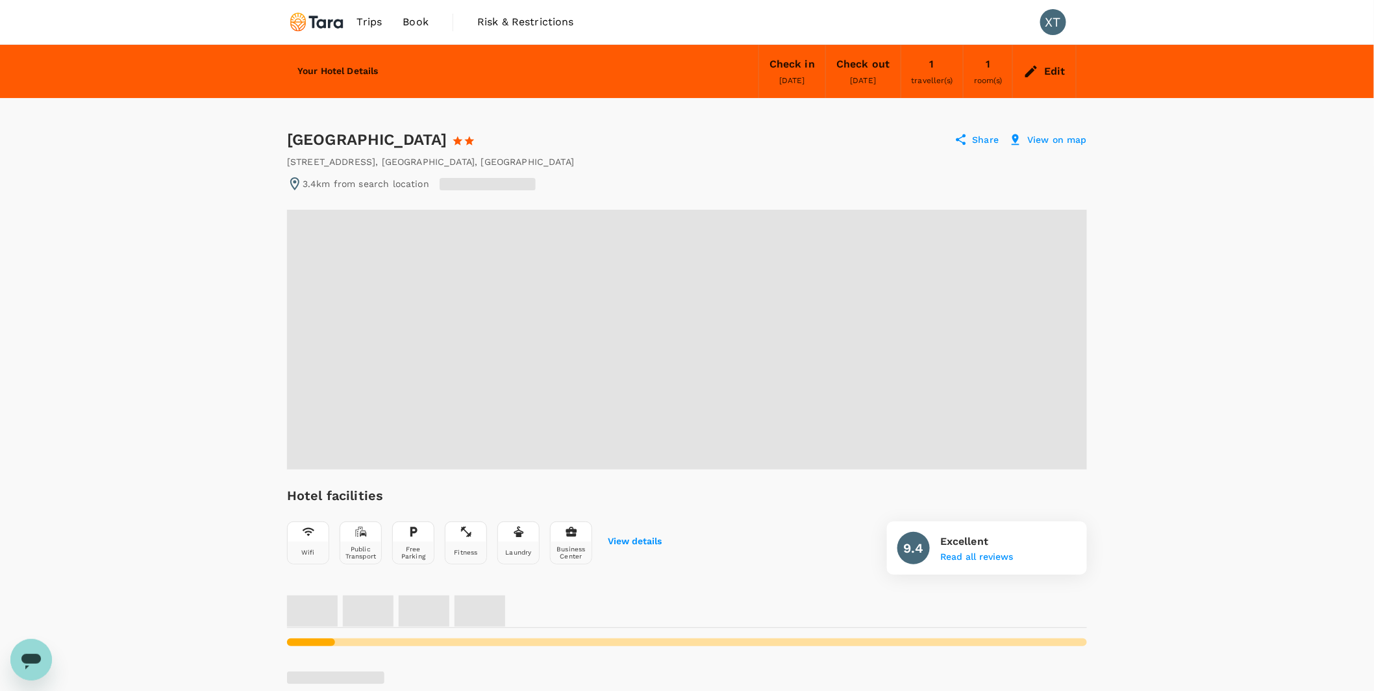
radio input "false"
radio input "true"
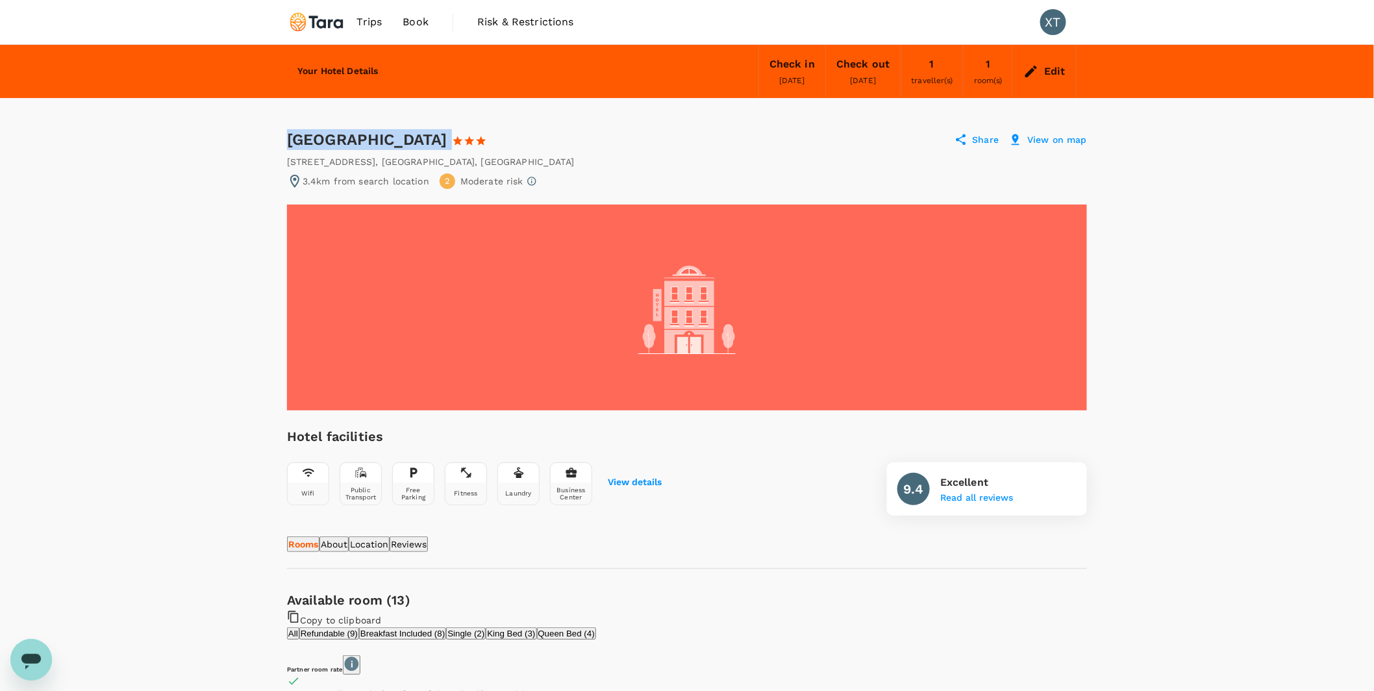
drag, startPoint x: 496, startPoint y: 140, endPoint x: 279, endPoint y: 142, distance: 217.0
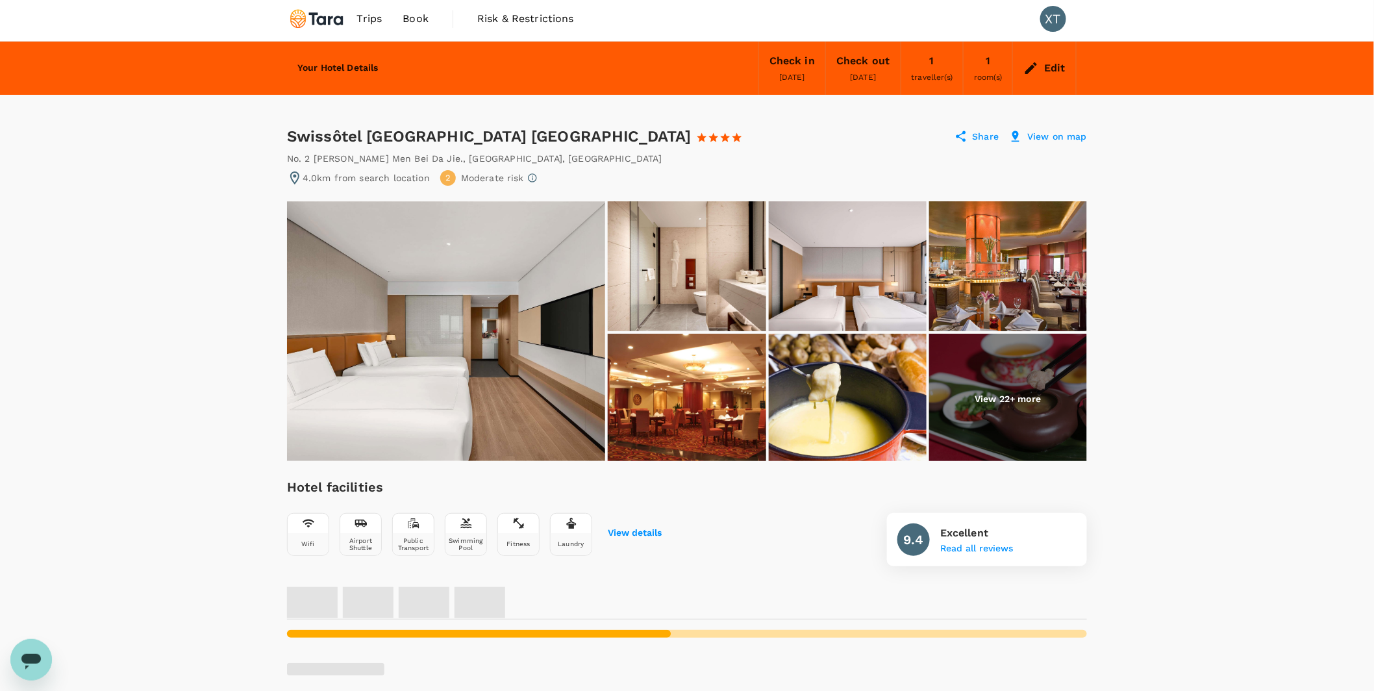
scroll to position [5, 0]
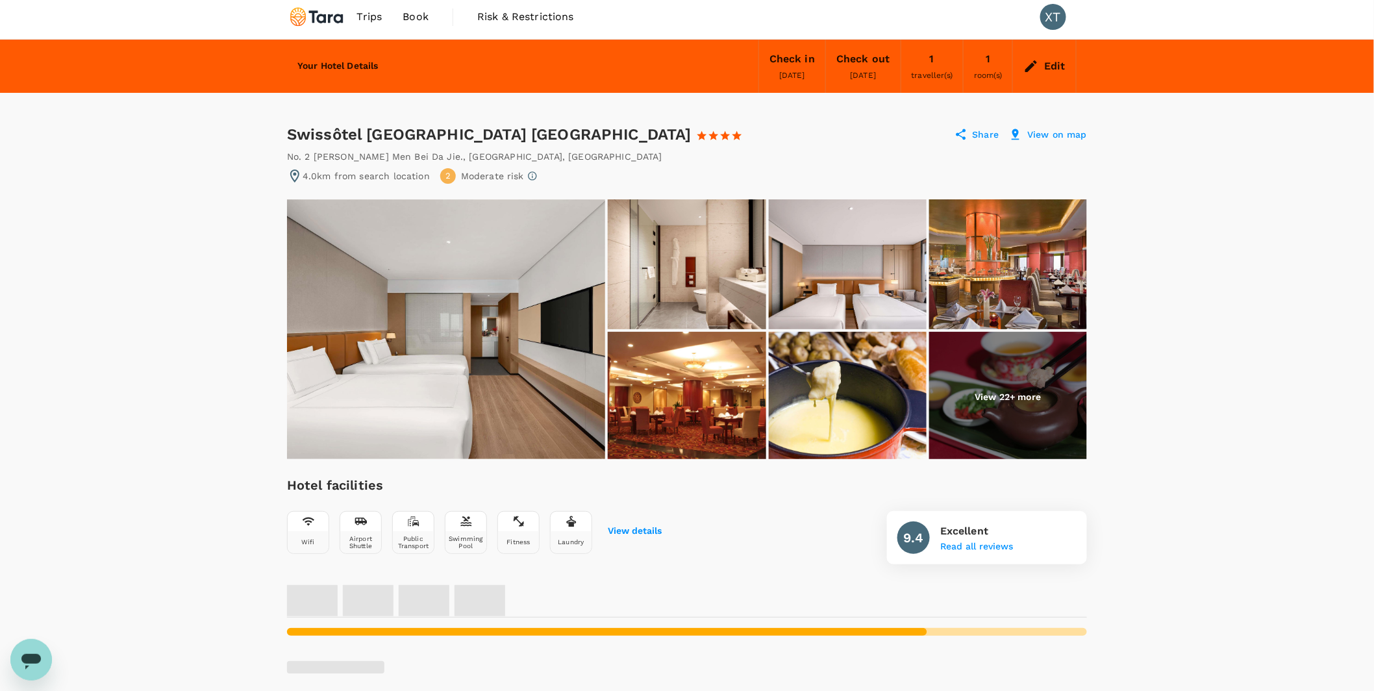
click at [550, 340] on img at bounding box center [446, 329] width 318 height 260
